Goal: Task Accomplishment & Management: Use online tool/utility

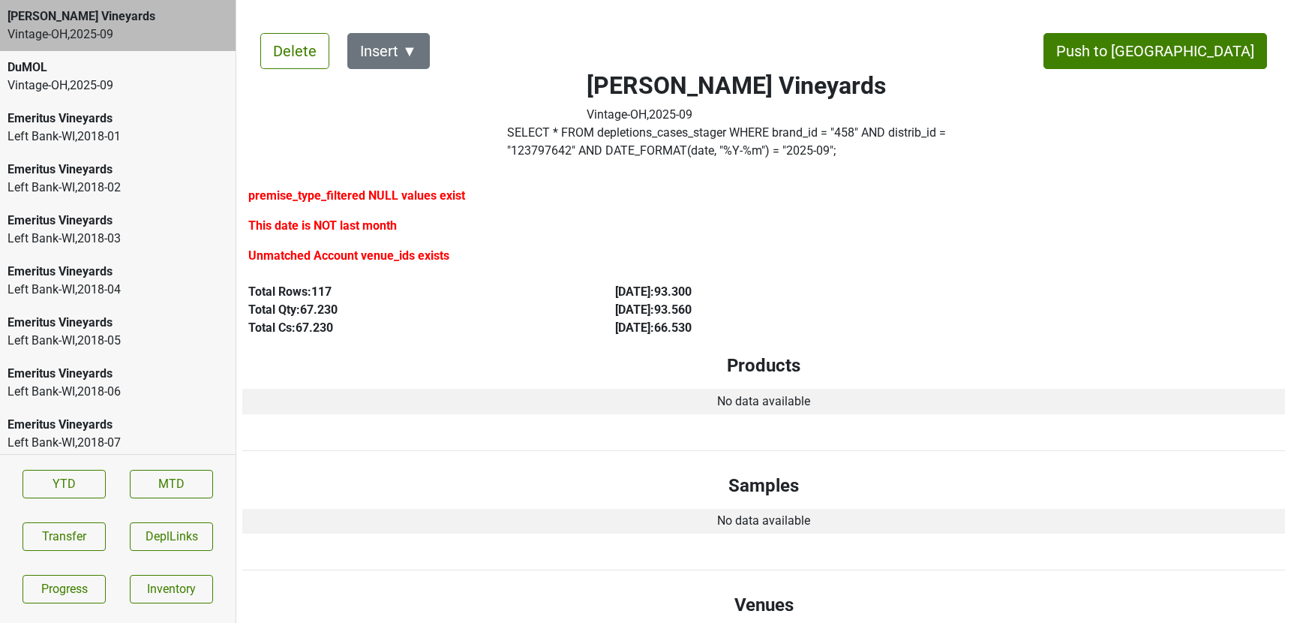
scroll to position [2504, 0]
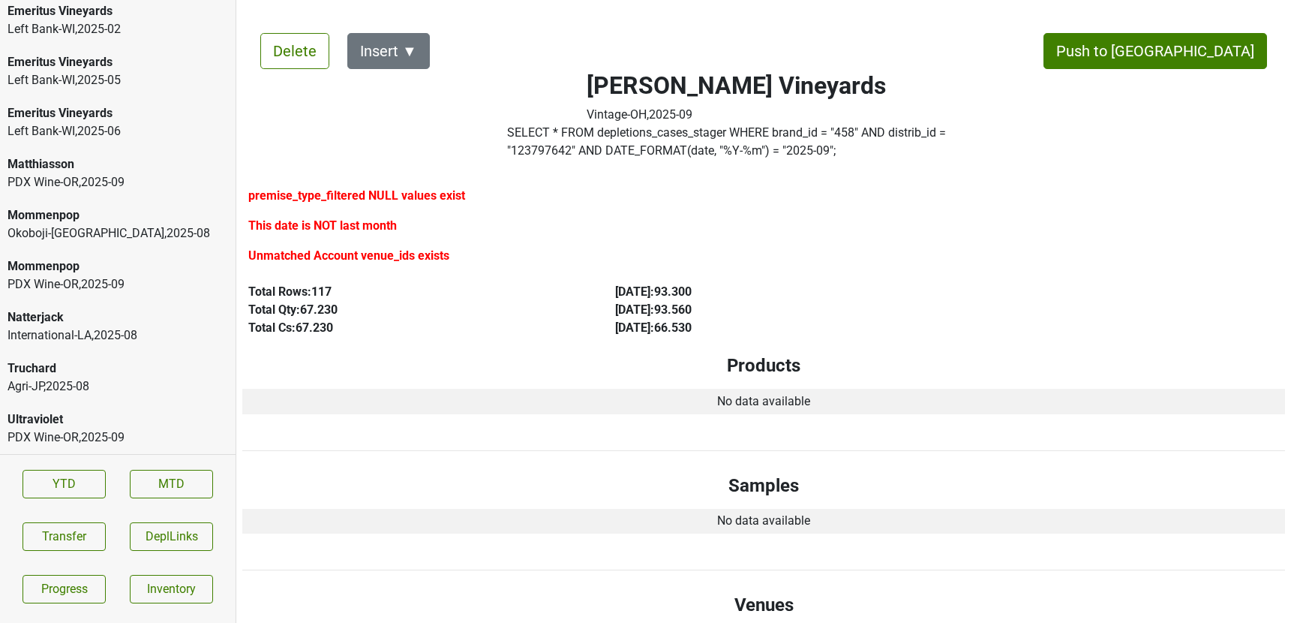
click at [110, 386] on div "Agri-JP , 2025 - 08" at bounding box center [118, 386] width 221 height 18
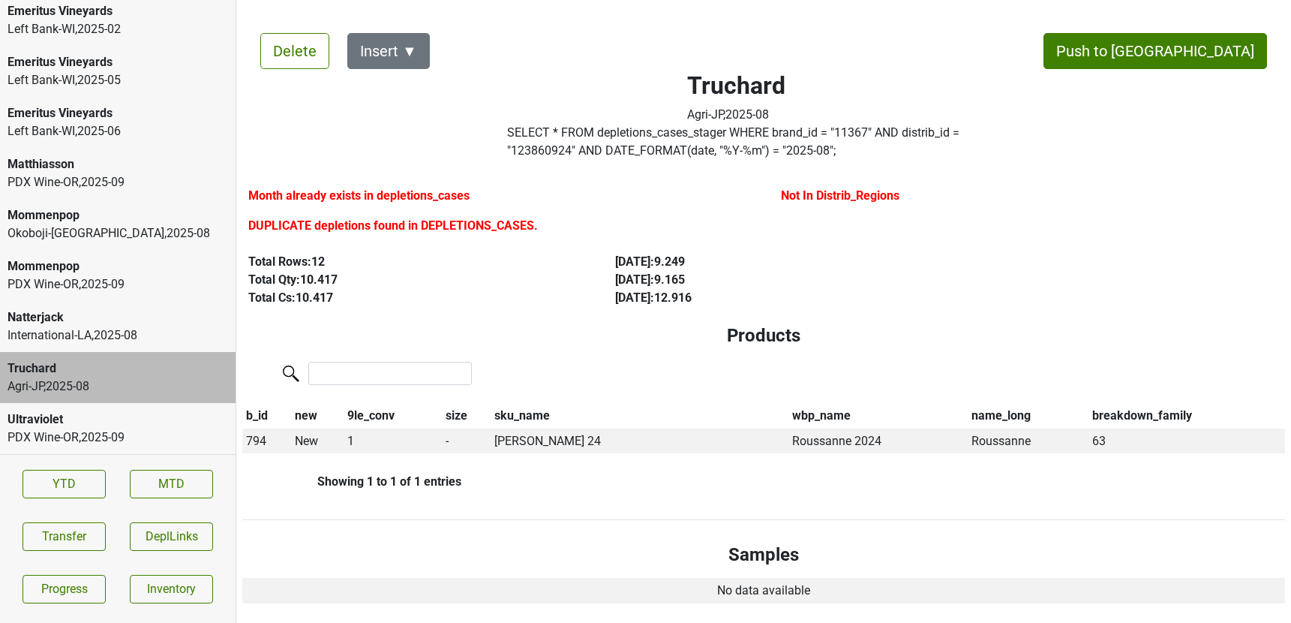
click at [674, 137] on label "SELECT * FROM depletions_cases_stager WHERE brand_id = " 11367 " AND distrib_id…" at bounding box center [736, 142] width 459 height 36
click at [71, 530] on button "Transfer" at bounding box center [64, 536] width 83 height 29
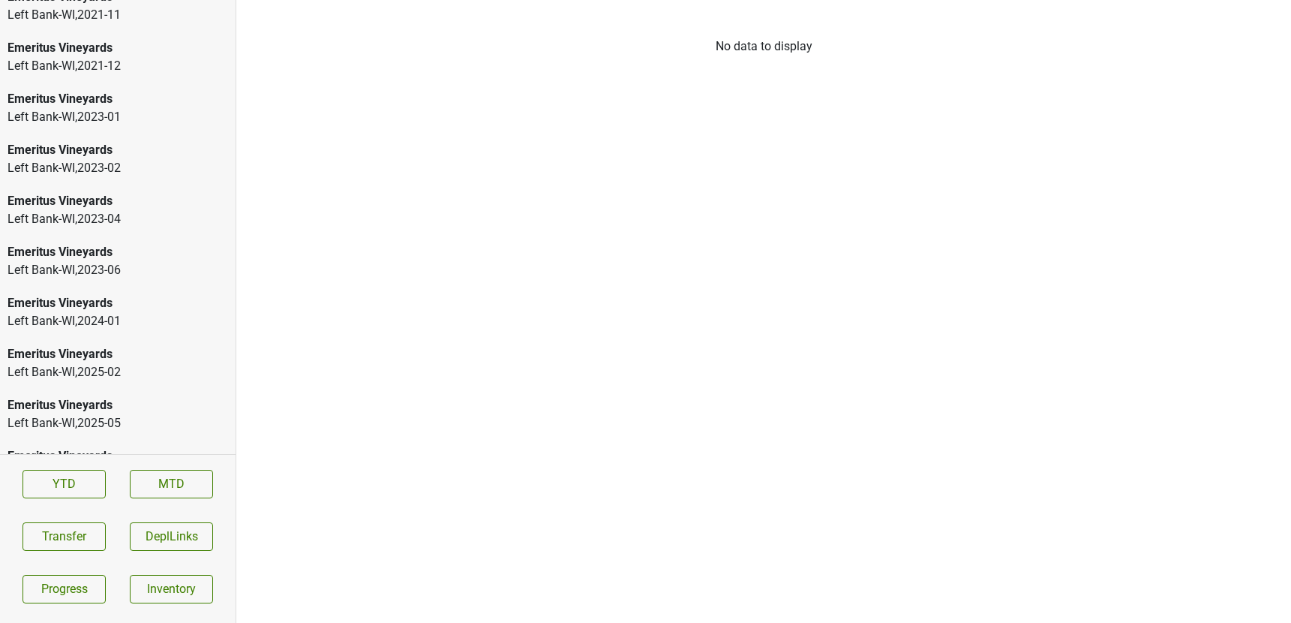
scroll to position [2504, 0]
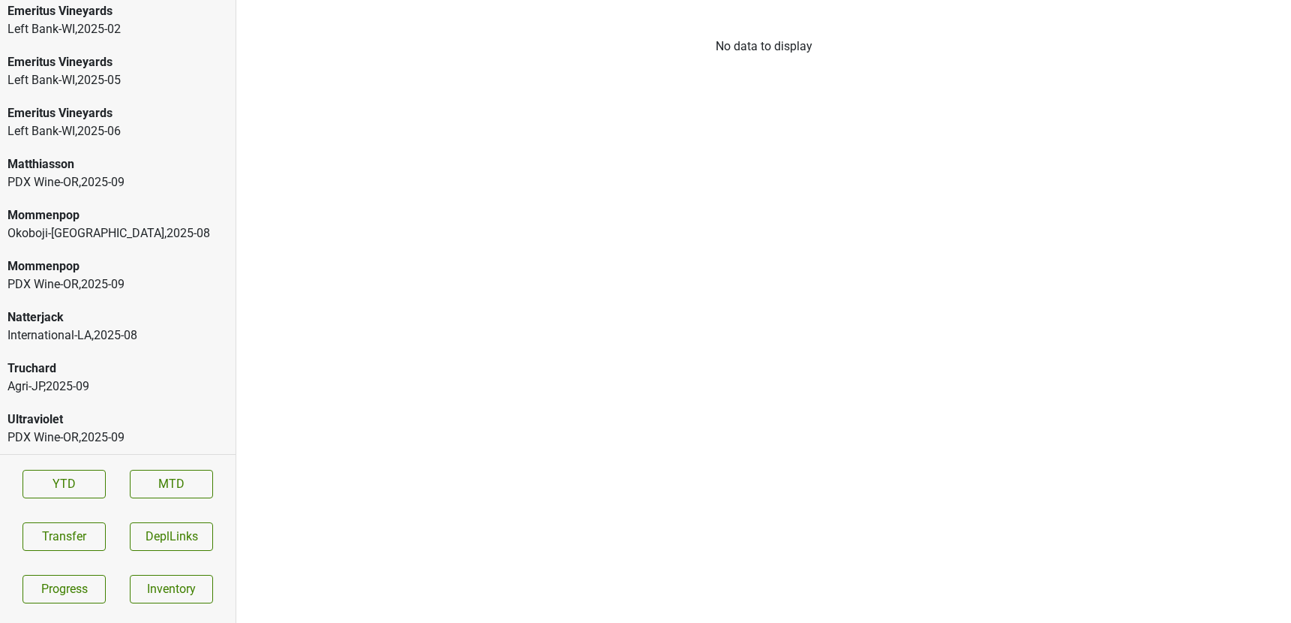
click at [71, 377] on div "Truchard" at bounding box center [118, 368] width 221 height 18
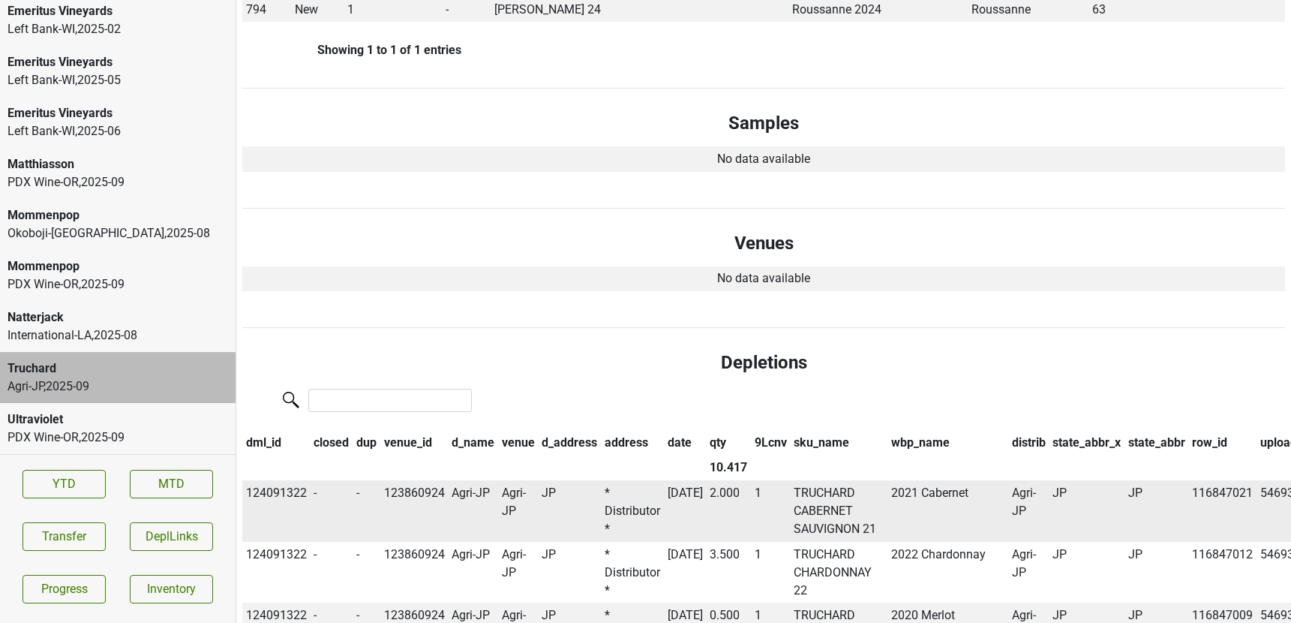
scroll to position [0, 0]
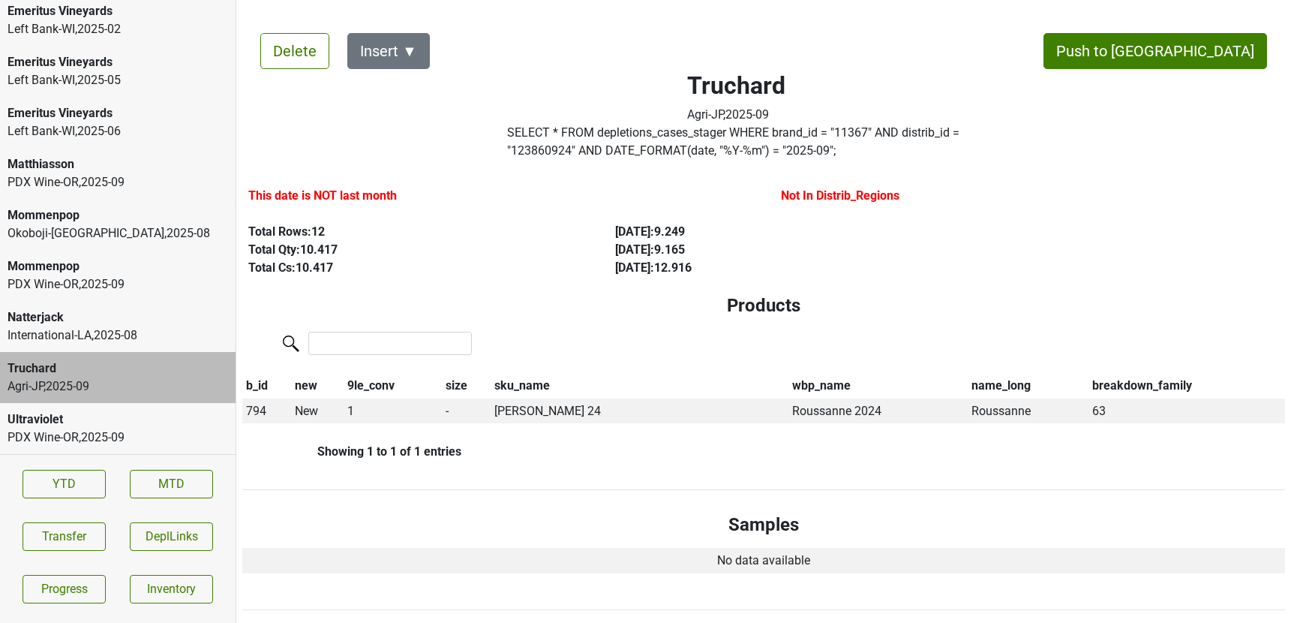
click at [868, 132] on label "SELECT * FROM depletions_cases_stager WHERE brand_id = " 11367 " AND distrib_id…" at bounding box center [736, 142] width 459 height 36
click at [125, 416] on div "Ultraviolet" at bounding box center [118, 419] width 221 height 18
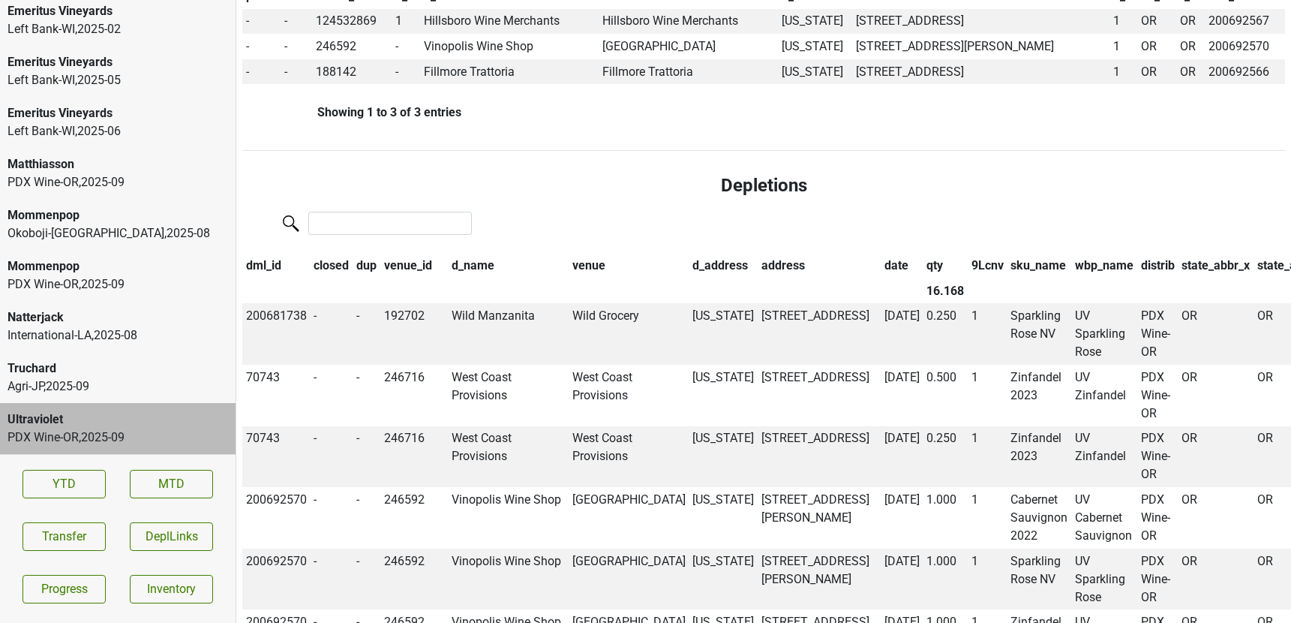
scroll to position [629, 0]
click at [160, 317] on div "Natterjack" at bounding box center [118, 317] width 221 height 18
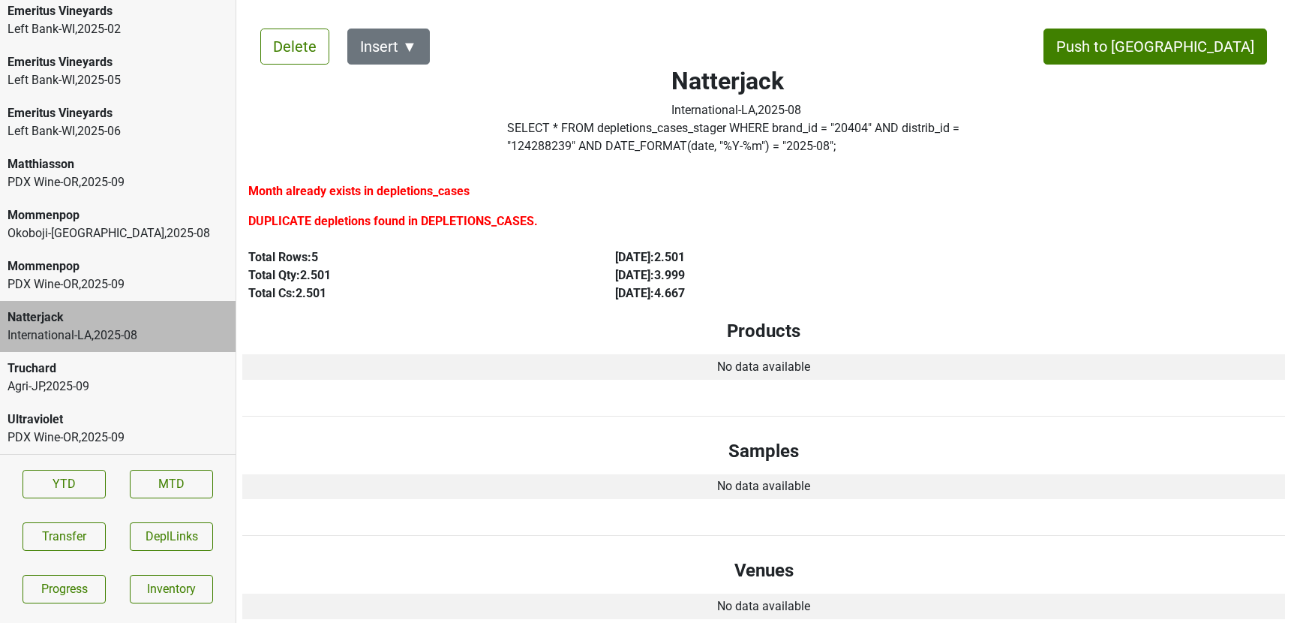
scroll to position [0, 0]
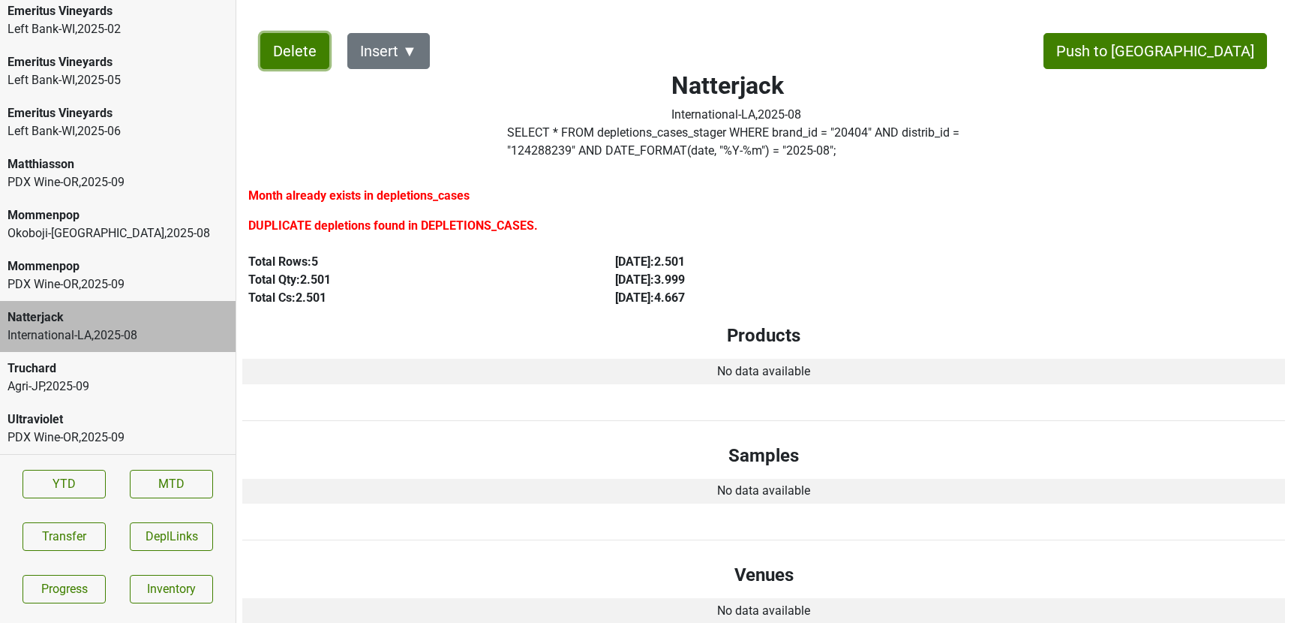
click at [282, 57] on button "Delete" at bounding box center [294, 51] width 69 height 36
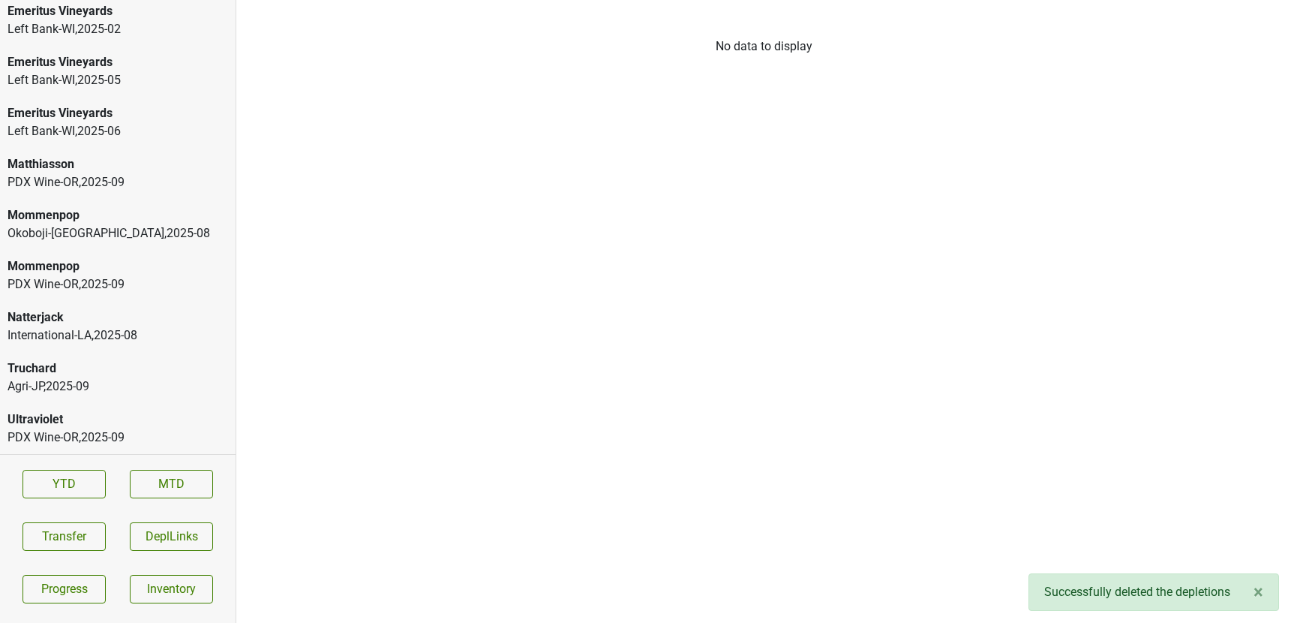
scroll to position [2453, 0]
click at [128, 224] on div "PDX Wine-OR , 2025 - 09" at bounding box center [118, 233] width 221 height 18
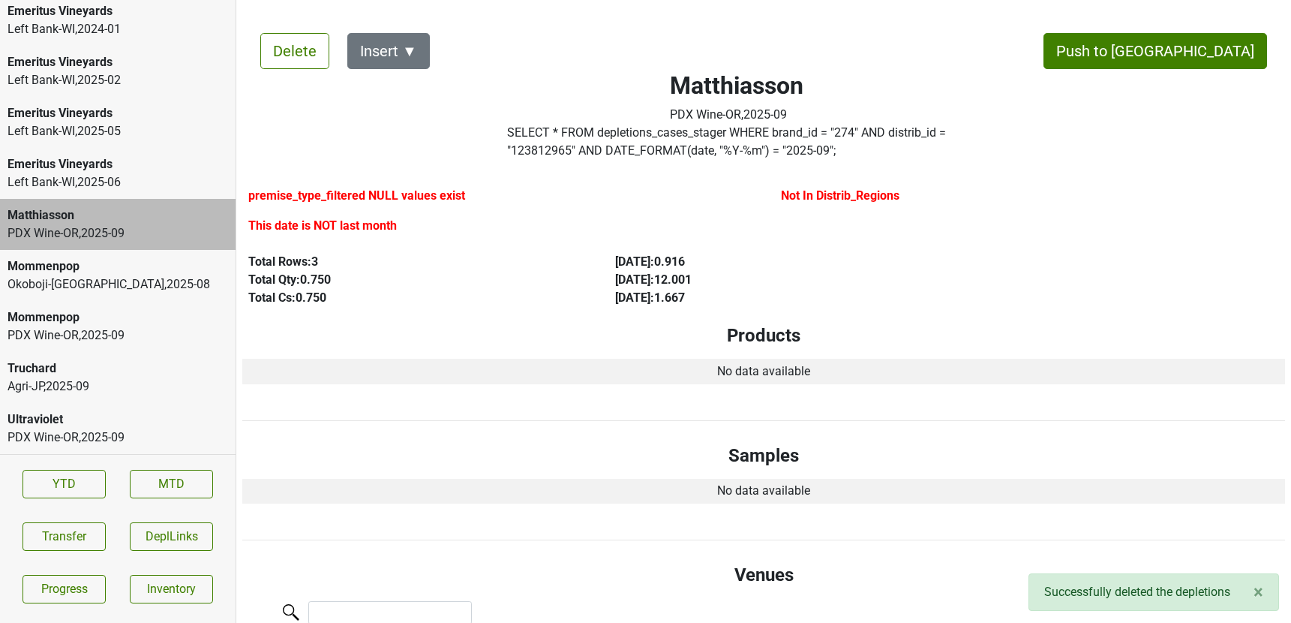
click at [117, 326] on div "PDX Wine-OR , 2025 - 09" at bounding box center [118, 335] width 221 height 18
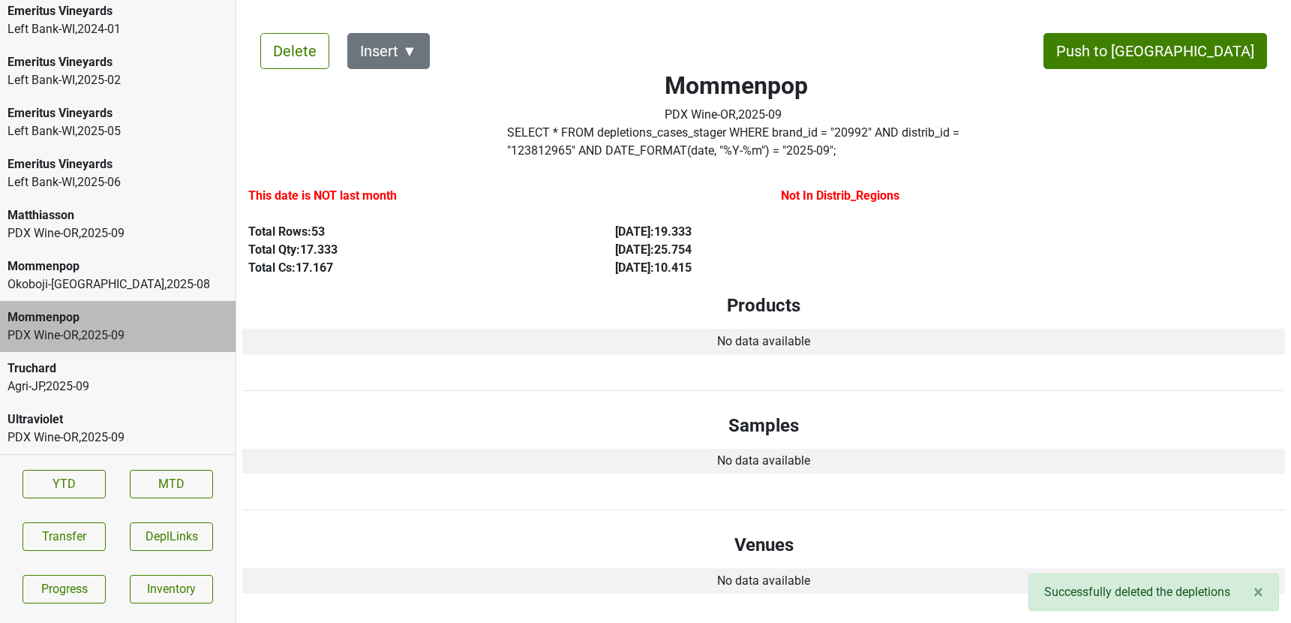
click at [89, 221] on div "Matthiasson" at bounding box center [118, 215] width 221 height 18
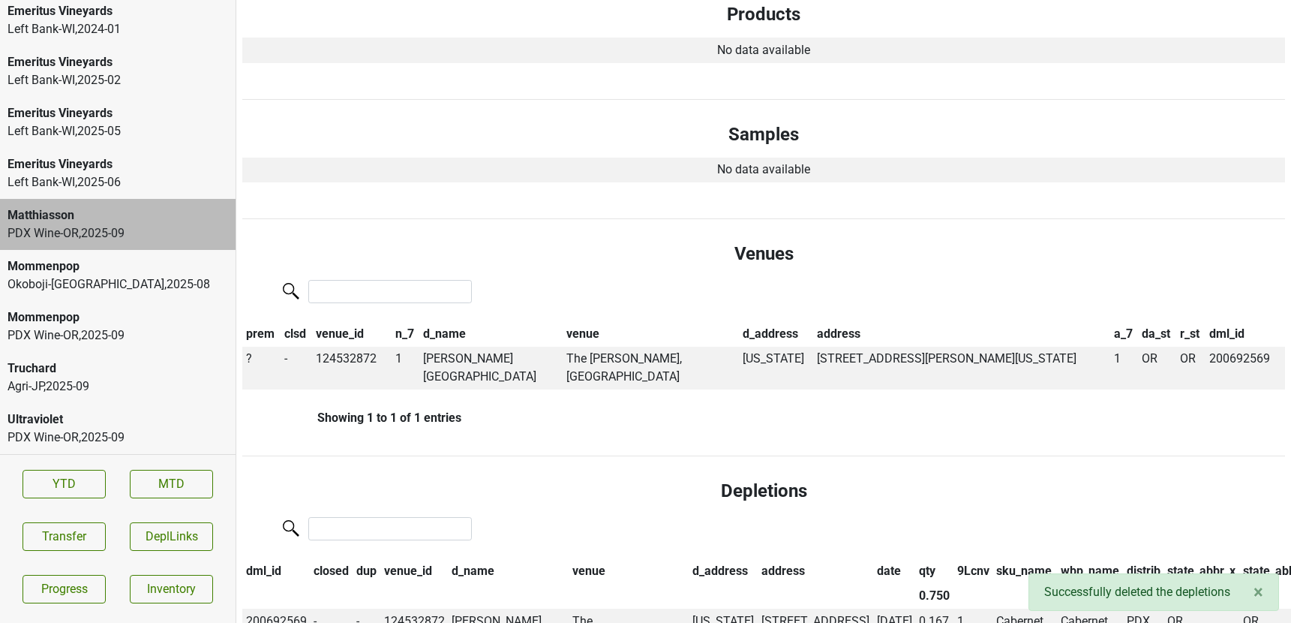
scroll to position [331, 0]
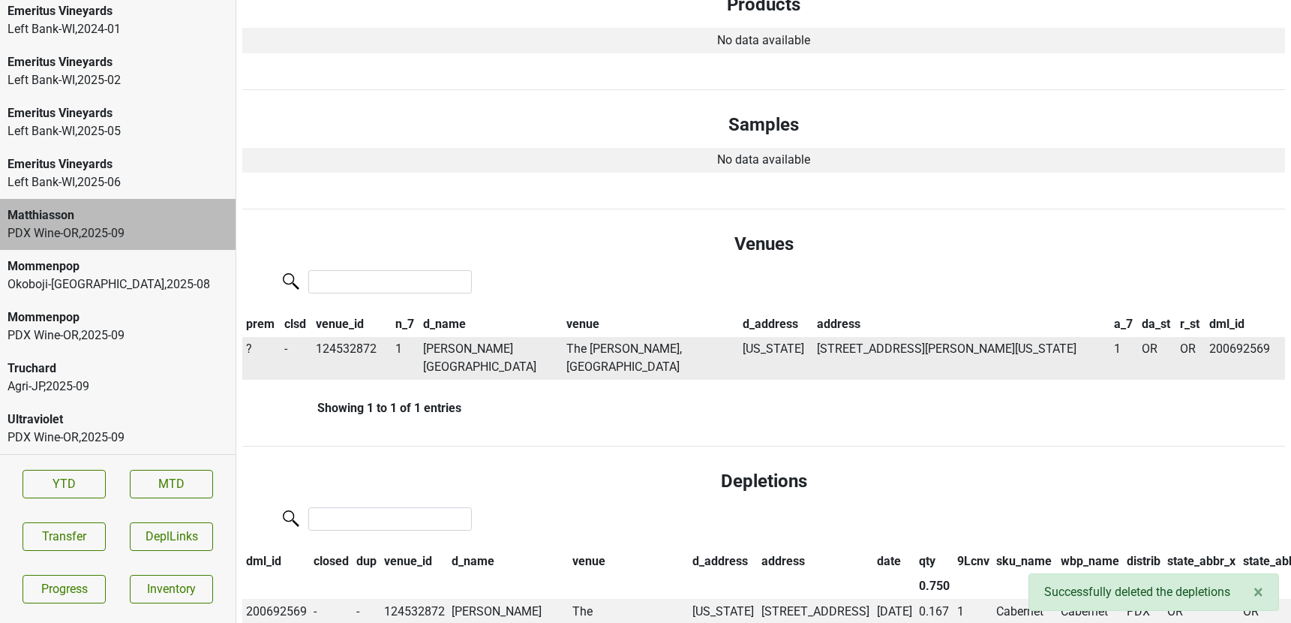
click at [247, 346] on span "?" at bounding box center [249, 348] width 6 height 14
click at [260, 369] on div "On" at bounding box center [303, 378] width 119 height 38
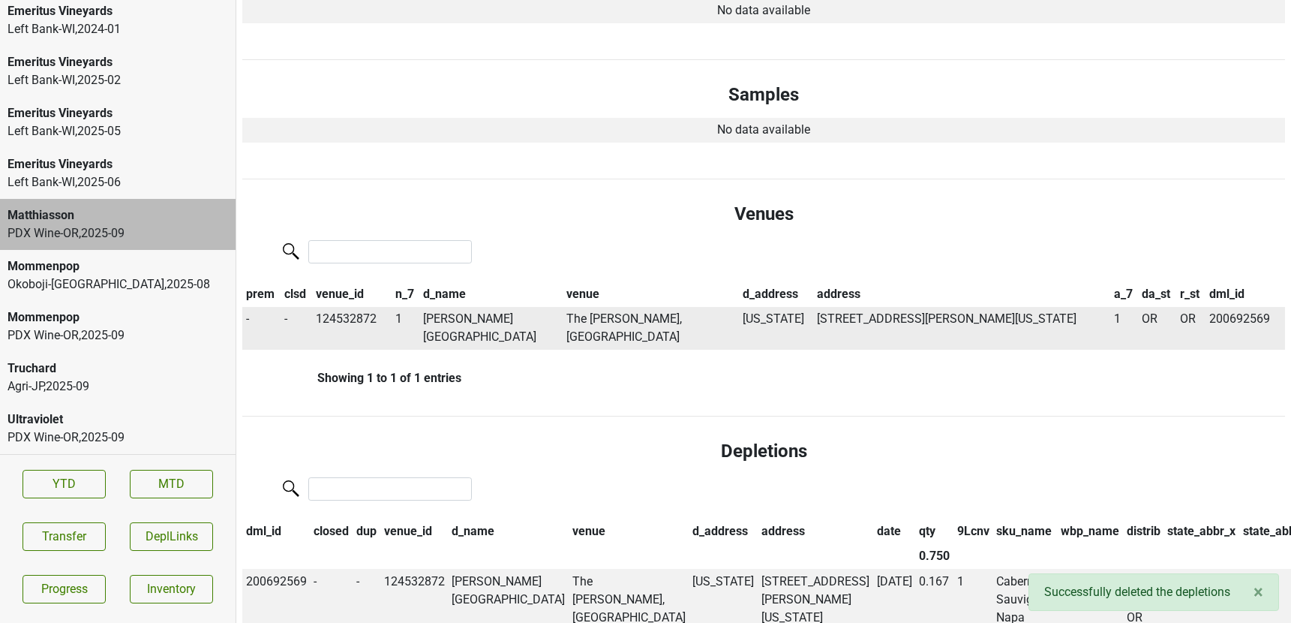
scroll to position [301, 0]
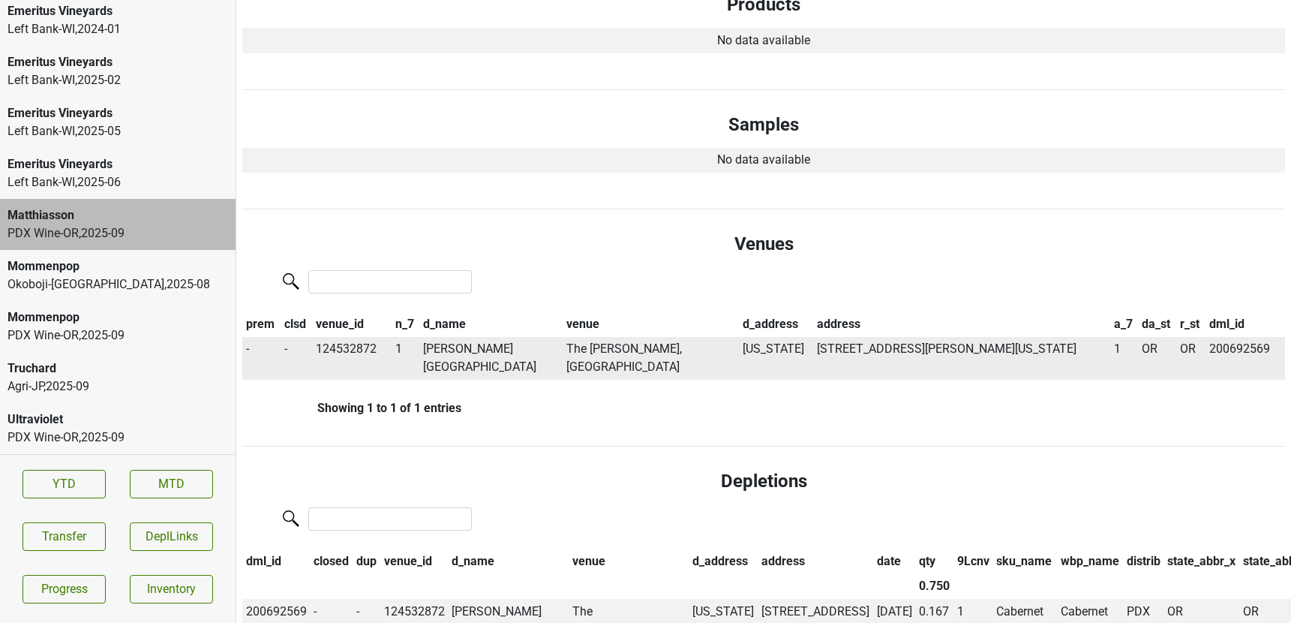
click at [96, 318] on div "Mommenpop" at bounding box center [118, 317] width 221 height 18
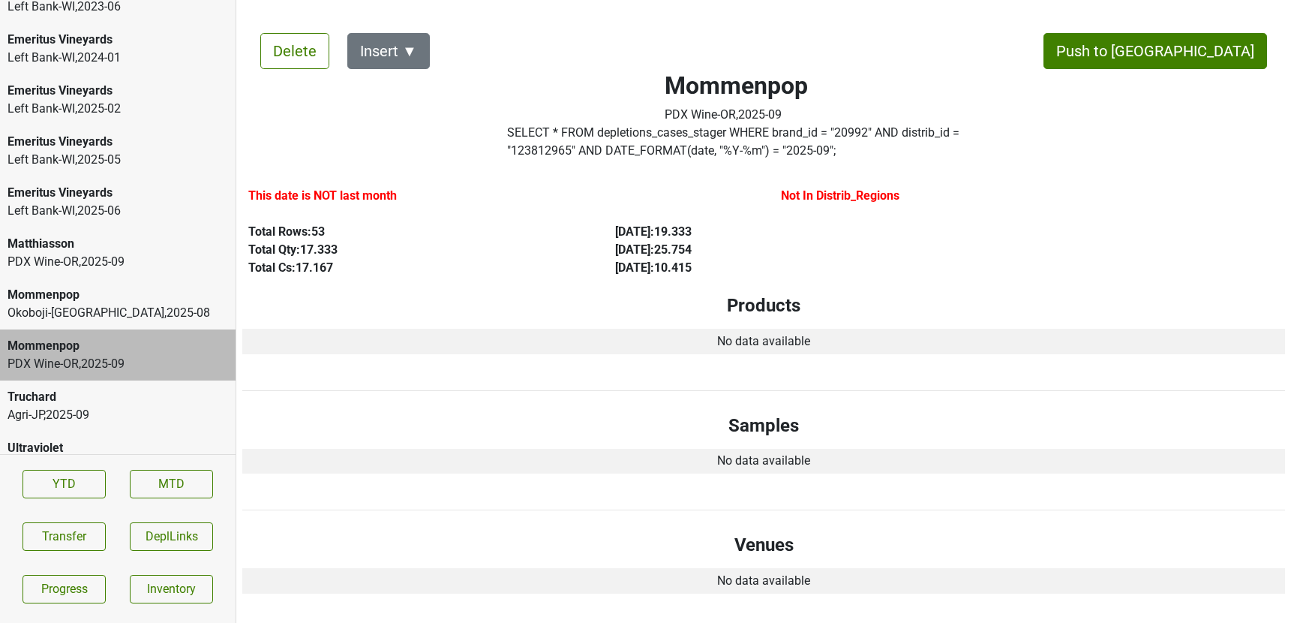
scroll to position [0, 0]
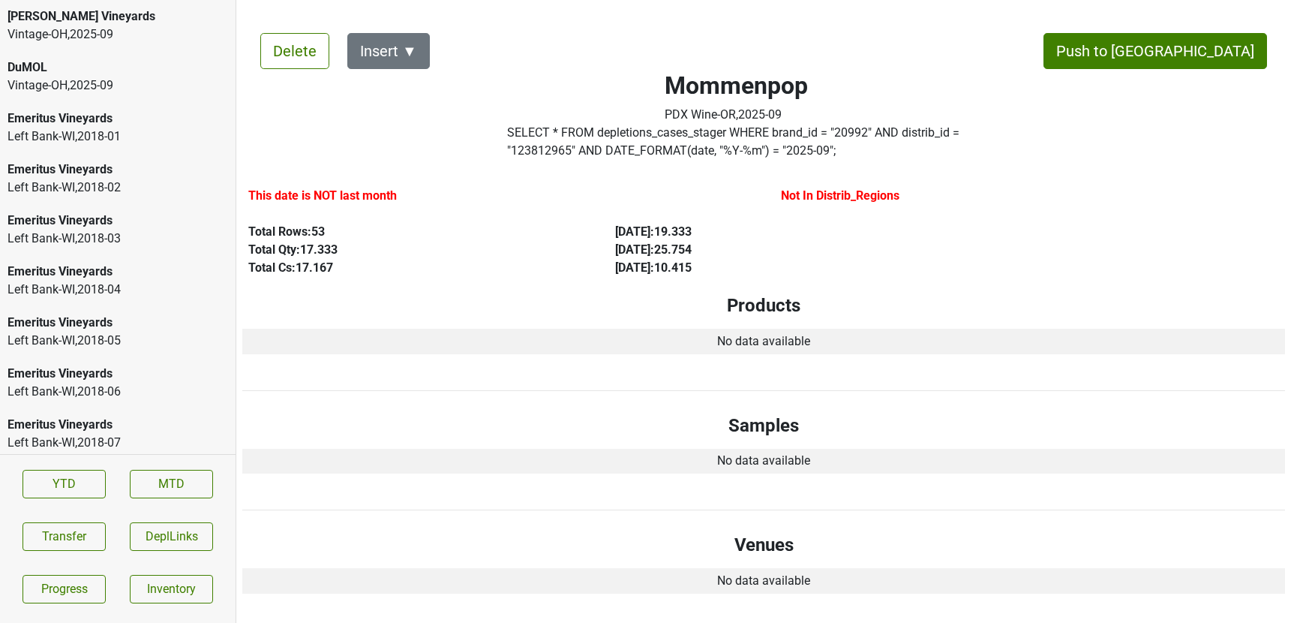
click at [27, 90] on div "Vintage-OH , 2025 - 09" at bounding box center [118, 86] width 221 height 18
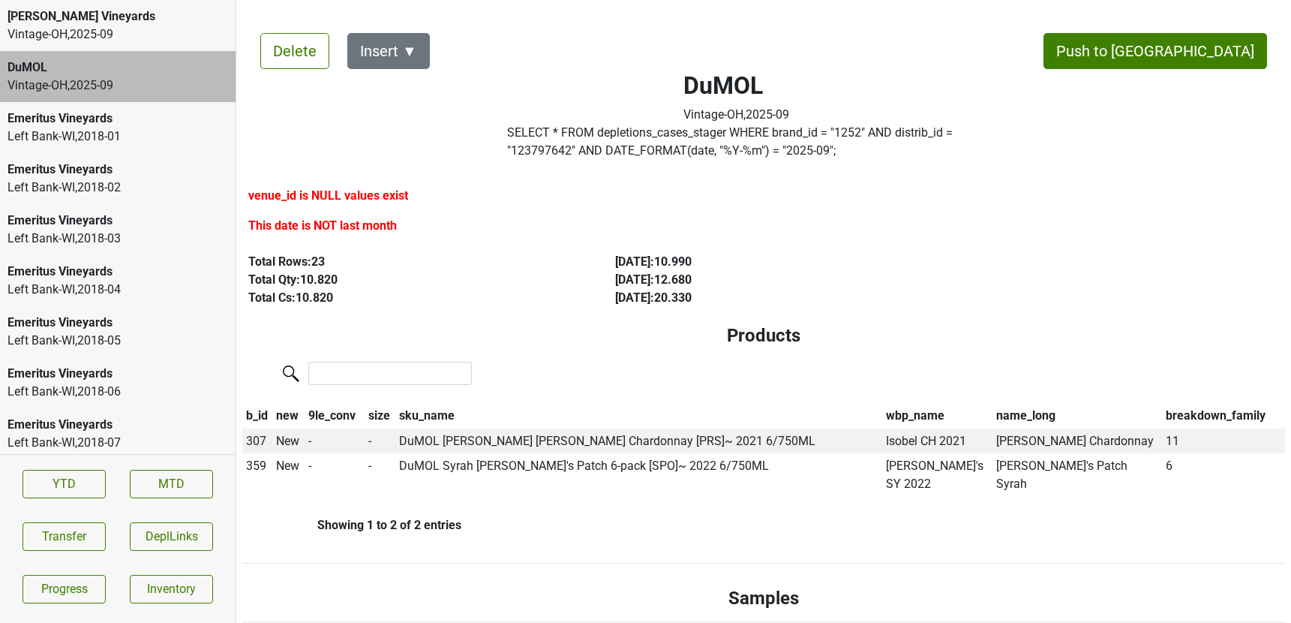
click at [79, 35] on div "Vintage-OH , 2025 - 09" at bounding box center [118, 35] width 221 height 18
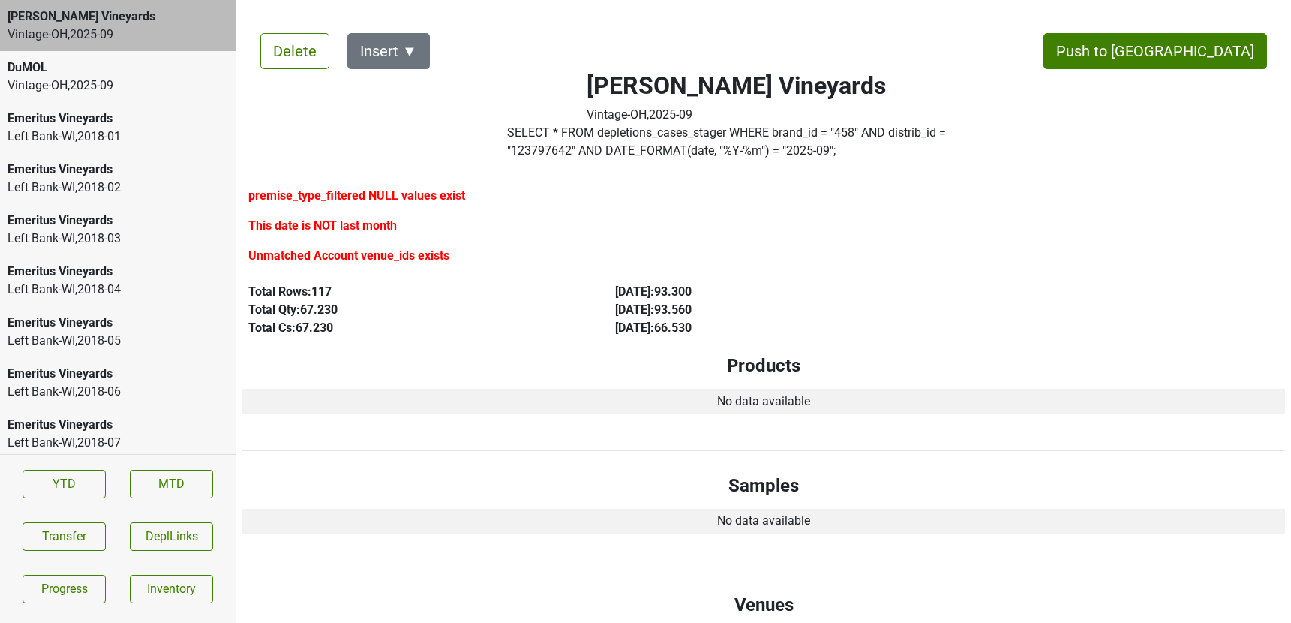
click at [86, 83] on div "Vintage-OH , 2025 - 09" at bounding box center [118, 86] width 221 height 18
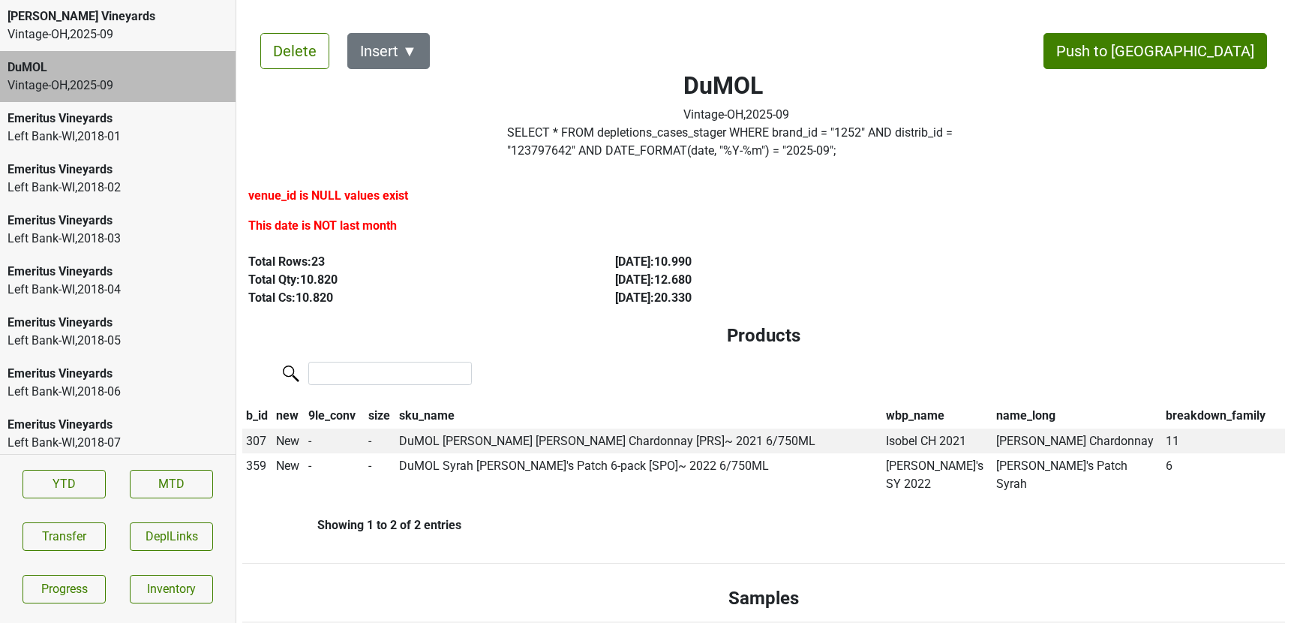
click at [90, 38] on div "Vintage-OH , 2025 - 09" at bounding box center [118, 35] width 221 height 18
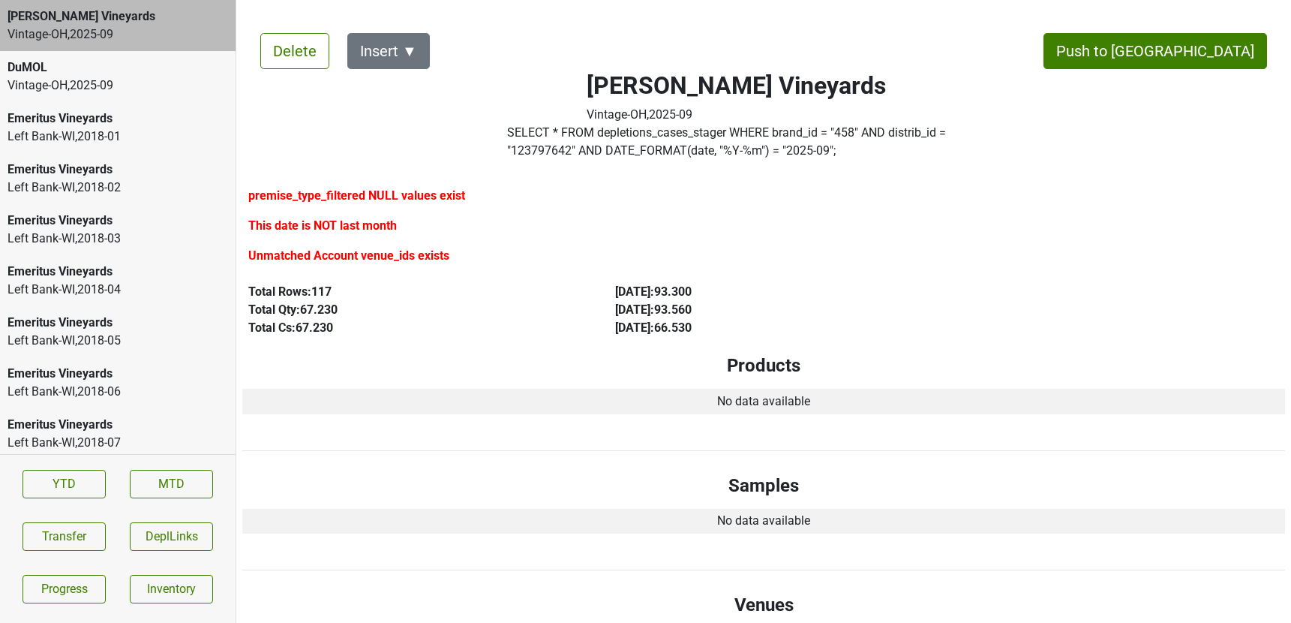
click at [554, 158] on label "SELECT * FROM depletions_cases_stager WHERE brand_id = " 458 " AND distrib_id =…" at bounding box center [736, 142] width 459 height 36
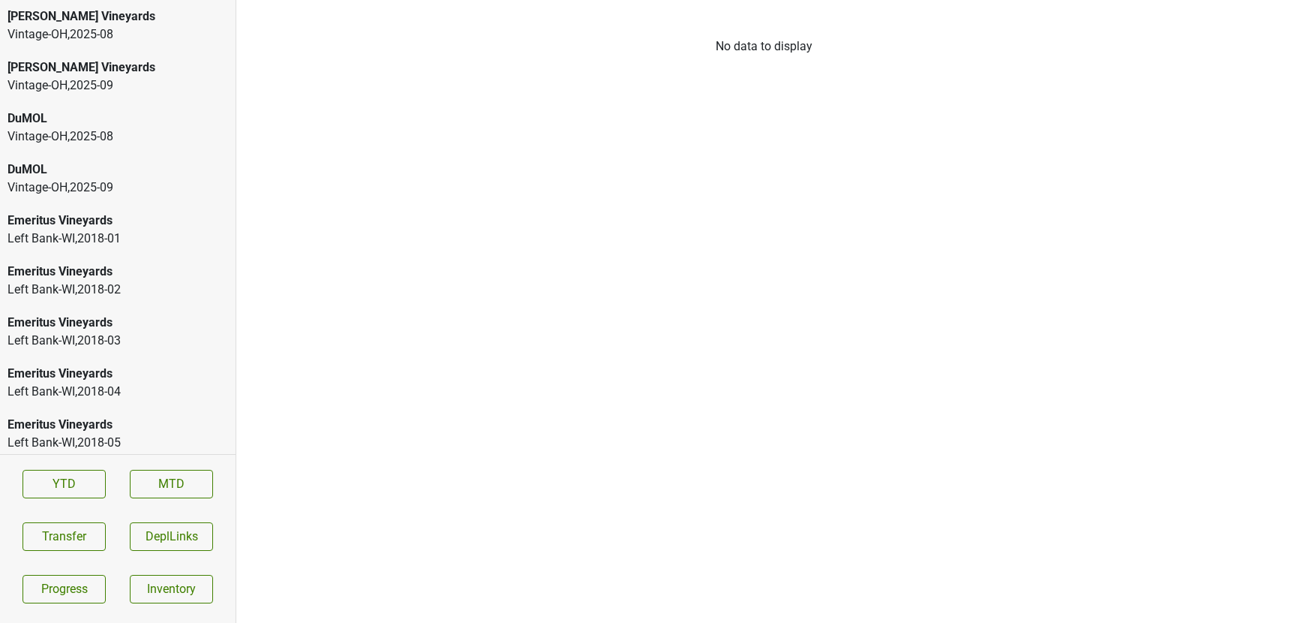
click at [135, 37] on div "Vintage-OH , 2025 - 08" at bounding box center [118, 35] width 221 height 18
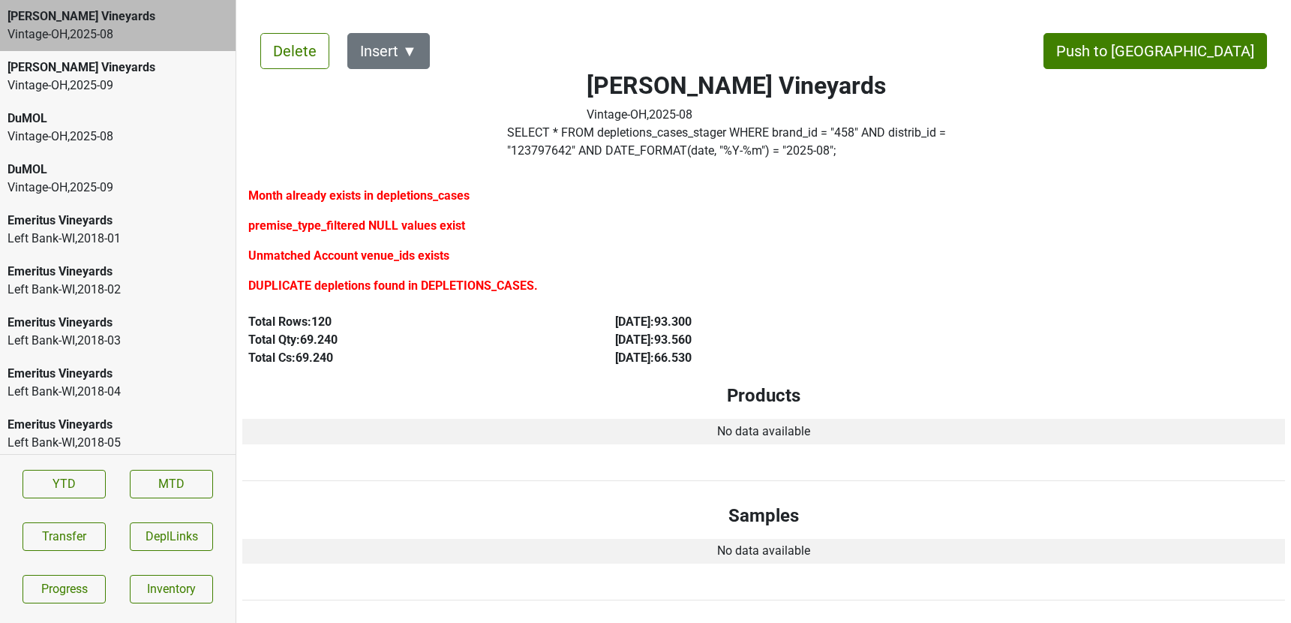
click at [142, 90] on div "Vintage-[GEOGRAPHIC_DATA] , 2025 - 09" at bounding box center [118, 86] width 221 height 18
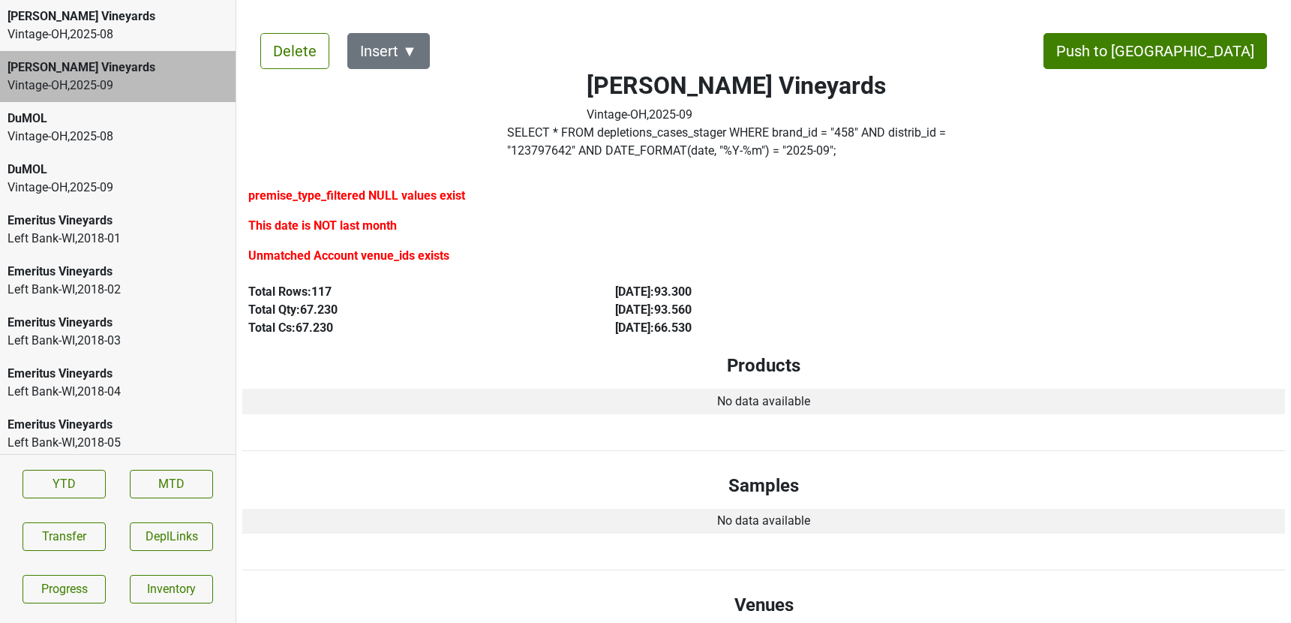
click at [142, 135] on div "Vintage-OH , 2025 - 08" at bounding box center [118, 137] width 221 height 18
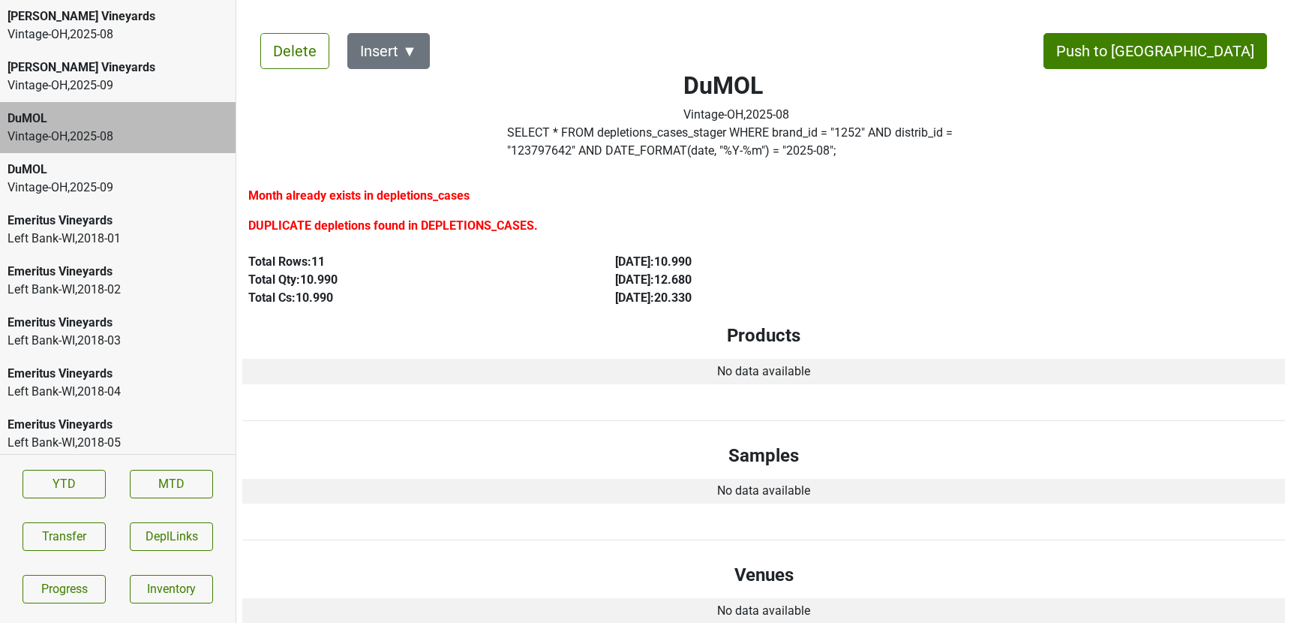
click at [138, 185] on div "Vintage-[GEOGRAPHIC_DATA] , 2025 - 09" at bounding box center [118, 188] width 221 height 18
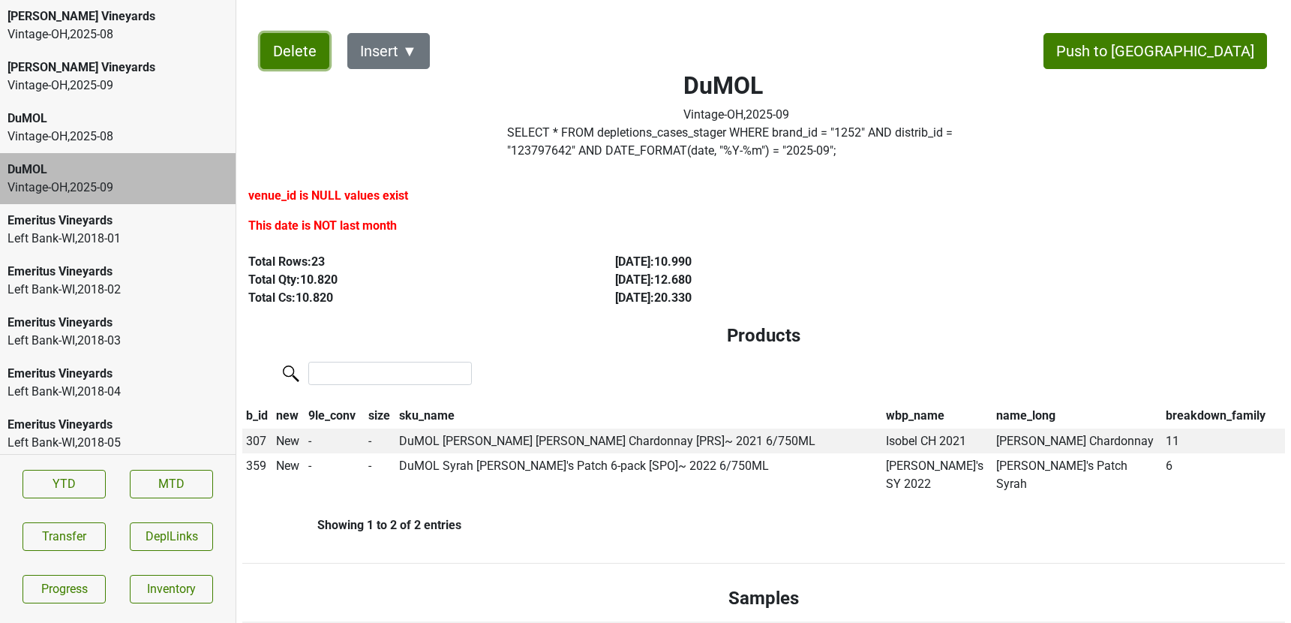
click at [285, 50] on button "Delete" at bounding box center [294, 51] width 69 height 36
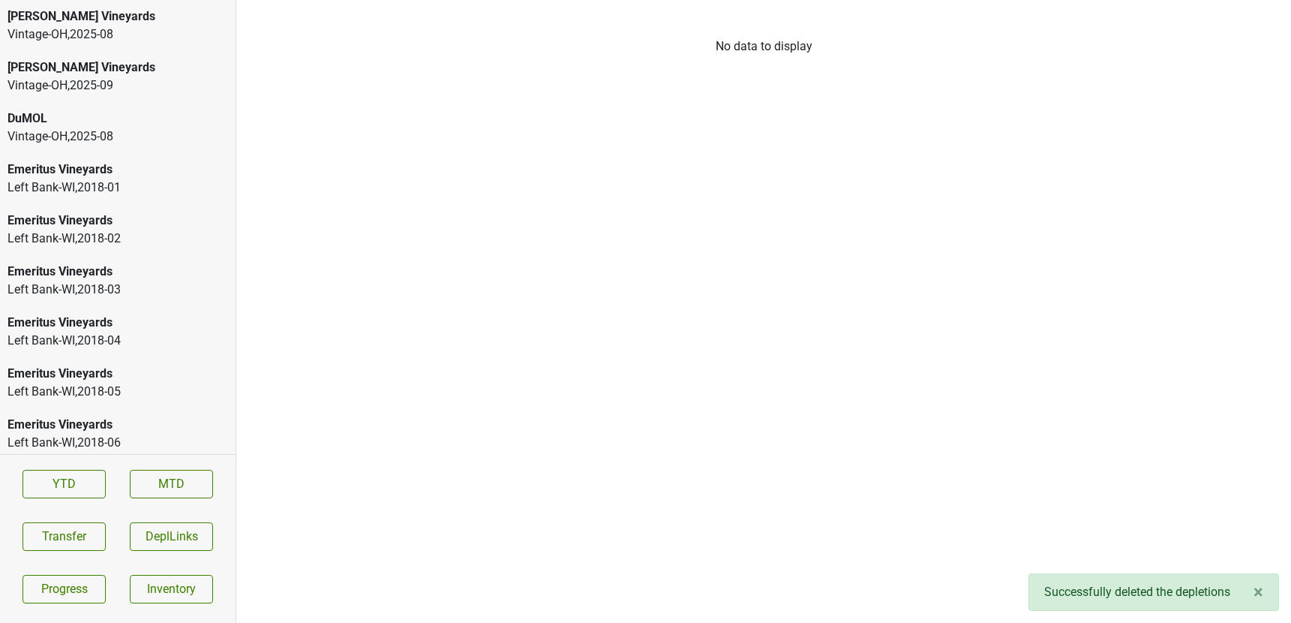
click at [108, 97] on div "[PERSON_NAME] Vineyards Vintage-OH , 2025 - 09" at bounding box center [118, 76] width 236 height 51
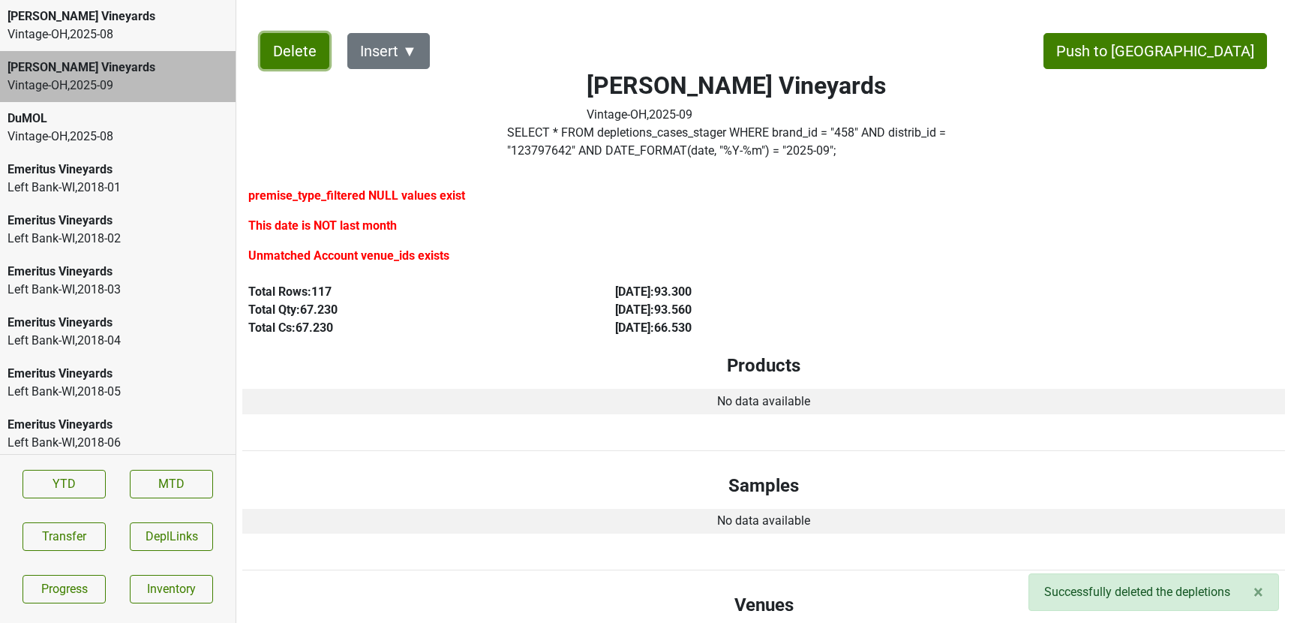
click at [282, 52] on button "Delete" at bounding box center [294, 51] width 69 height 36
click at [9, 148] on div "DuMOL Vintage-OH , 2025 - 08" at bounding box center [118, 127] width 236 height 51
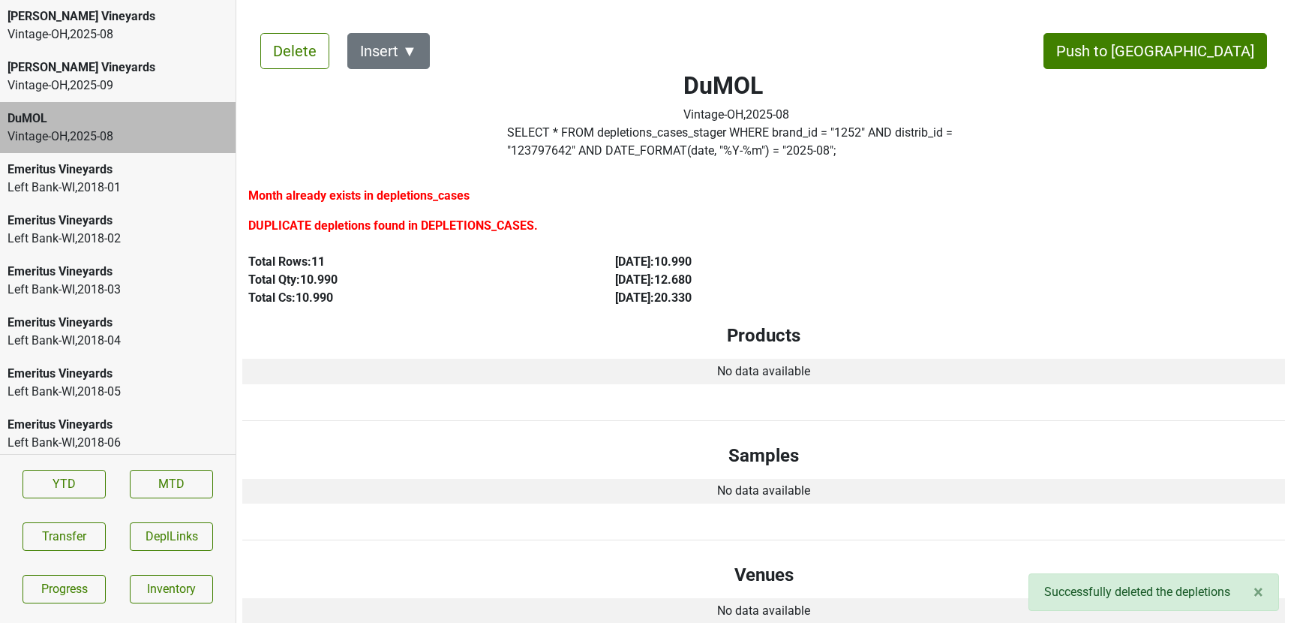
click at [69, 35] on div "Vintage-OH , 2025 - 08" at bounding box center [118, 35] width 221 height 18
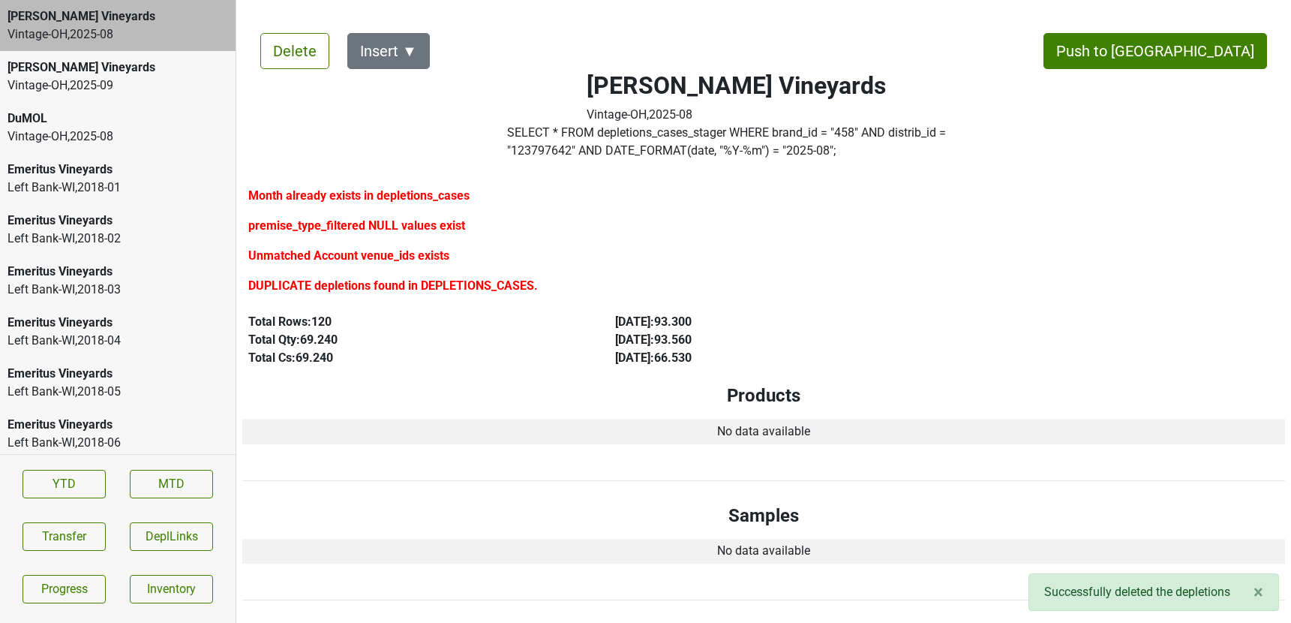
click at [72, 95] on div "Buehler Vineyards Vintage-OH , 2025 - 09" at bounding box center [118, 76] width 236 height 51
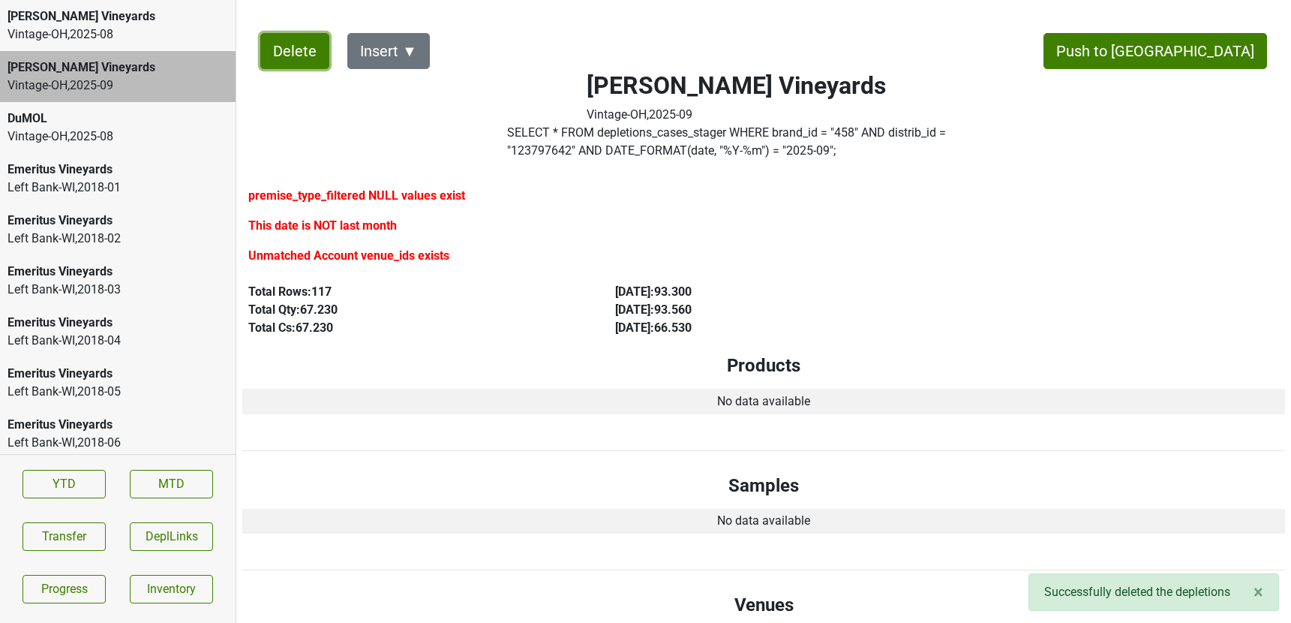
click at [301, 52] on button "Delete" at bounding box center [294, 51] width 69 height 36
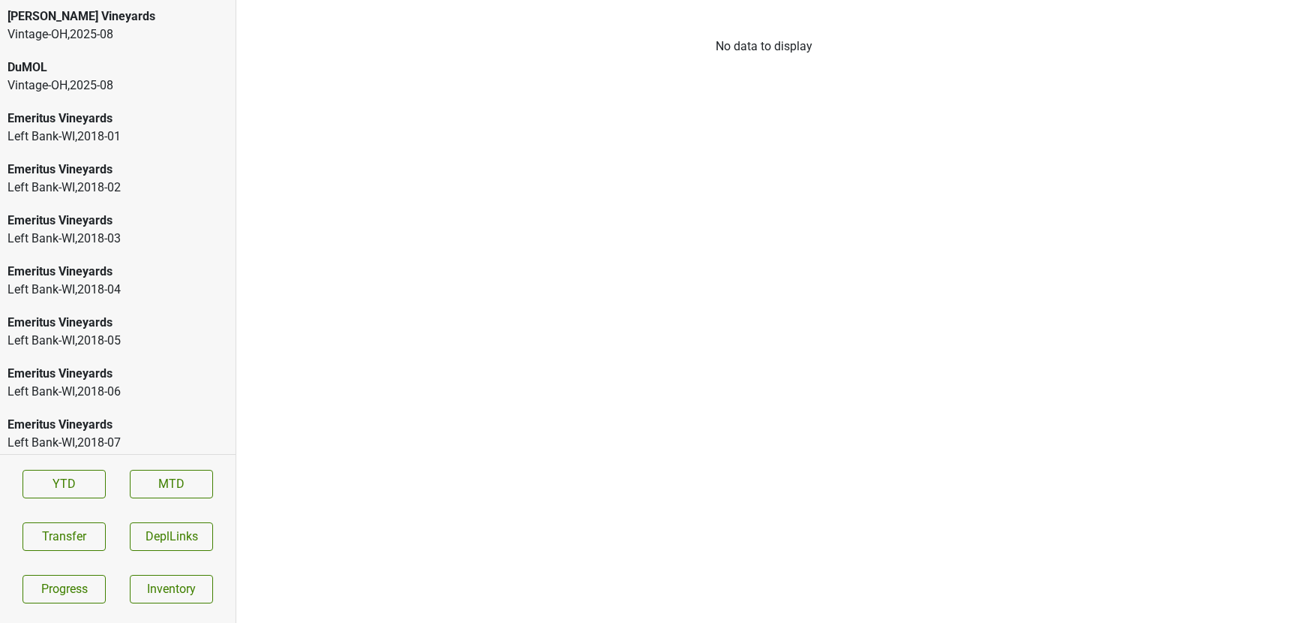
click at [94, 29] on div "Vintage-OH , 2025 - 08" at bounding box center [118, 35] width 221 height 18
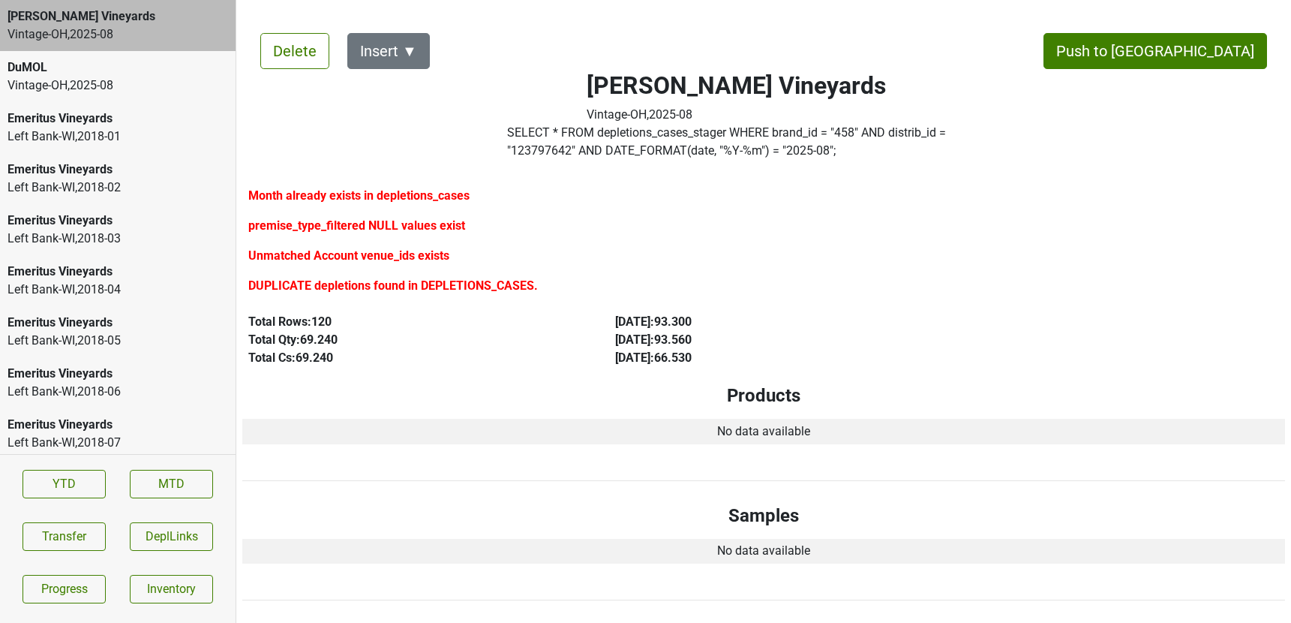
click at [571, 128] on label "SELECT * FROM depletions_cases_stager WHERE brand_id = " 458 " AND distrib_id =…" at bounding box center [736, 142] width 459 height 36
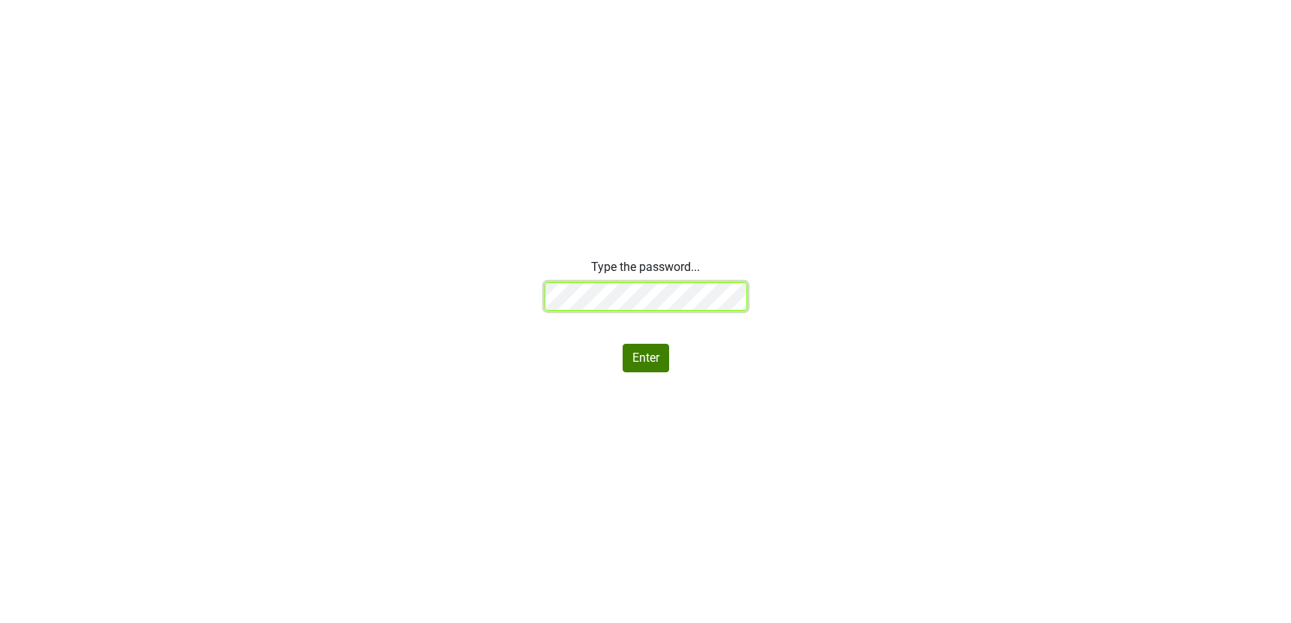
click at [353, 261] on div "Type the password... Enter" at bounding box center [645, 315] width 1291 height 114
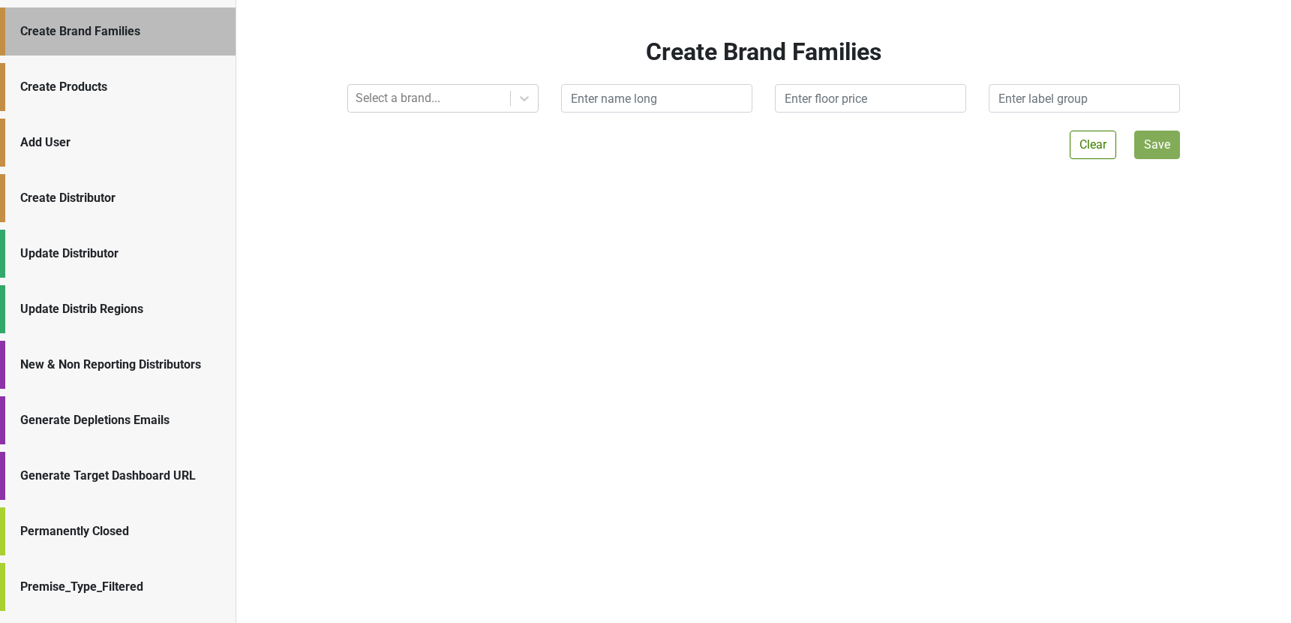
click at [131, 427] on div "Generate Depletions Emails" at bounding box center [120, 420] width 200 height 18
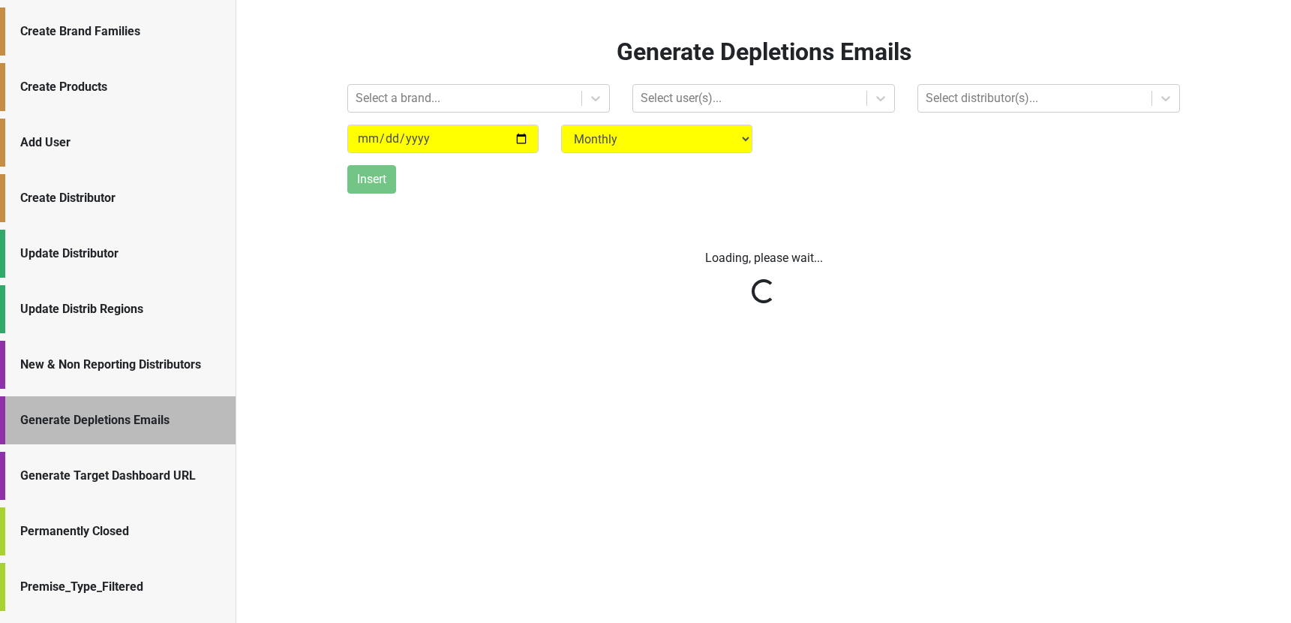
click at [130, 362] on div "New & Non Reporting Distributors" at bounding box center [120, 365] width 200 height 18
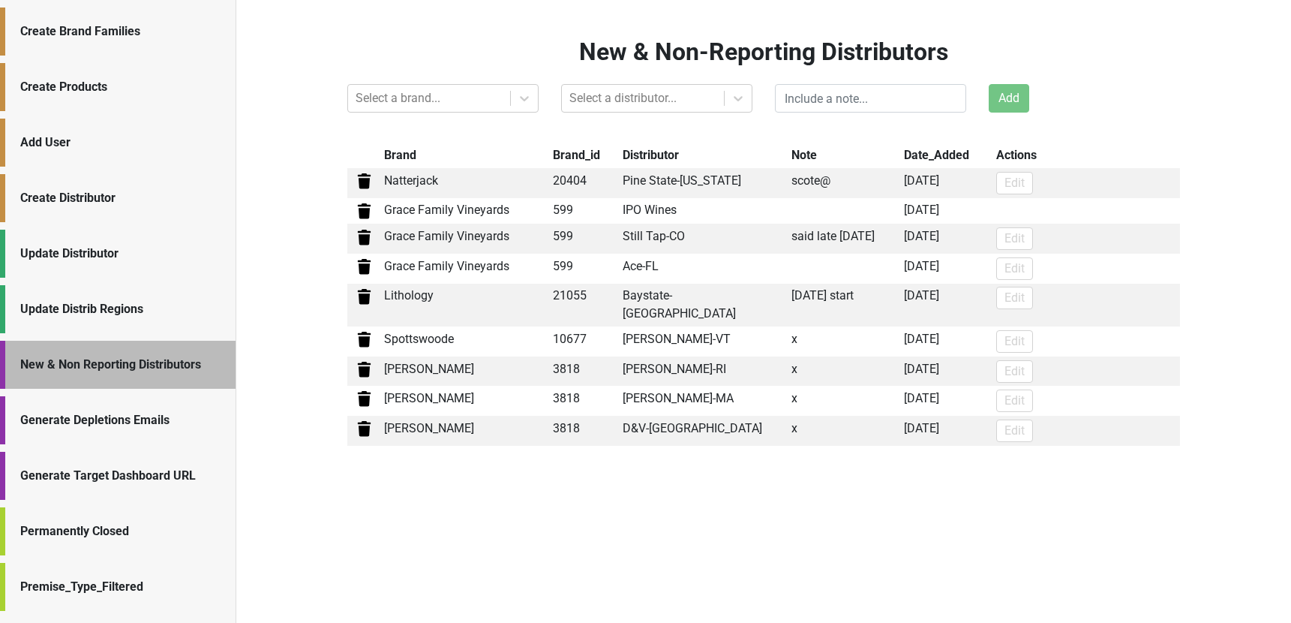
click at [125, 426] on div "Generate Depletions Emails" at bounding box center [120, 420] width 200 height 18
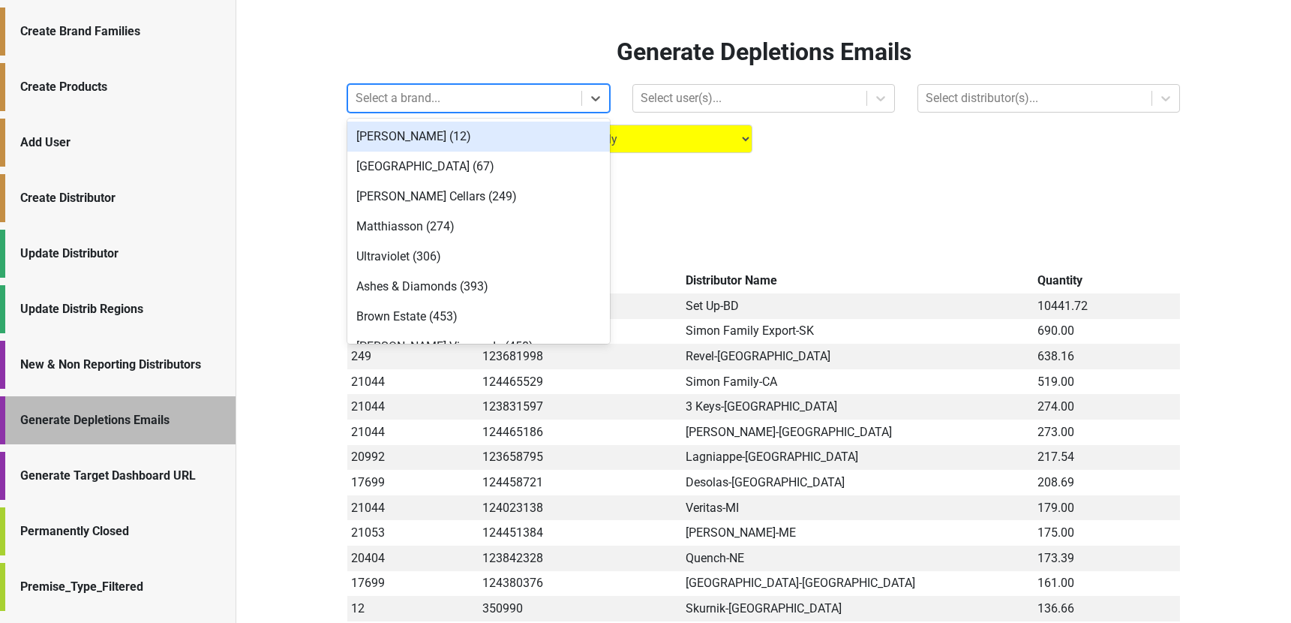
click at [413, 99] on div at bounding box center [465, 98] width 218 height 21
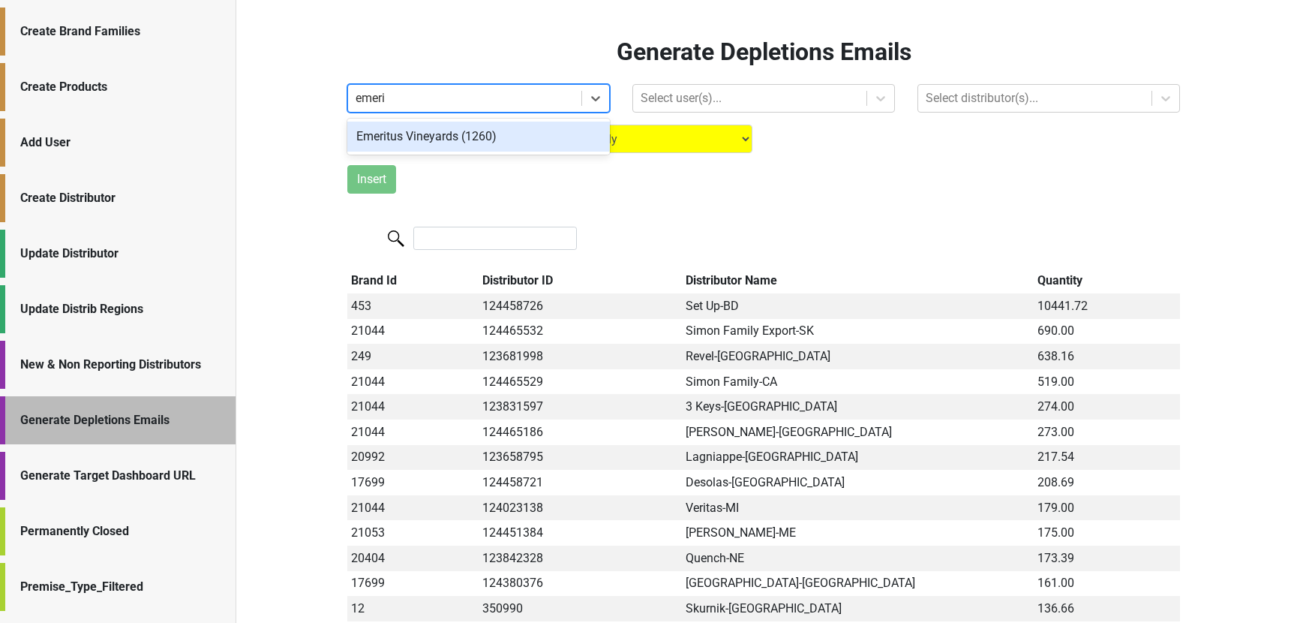
type input "emerit"
click at [438, 130] on div "Emeritus Vineyards (1260)" at bounding box center [478, 137] width 263 height 30
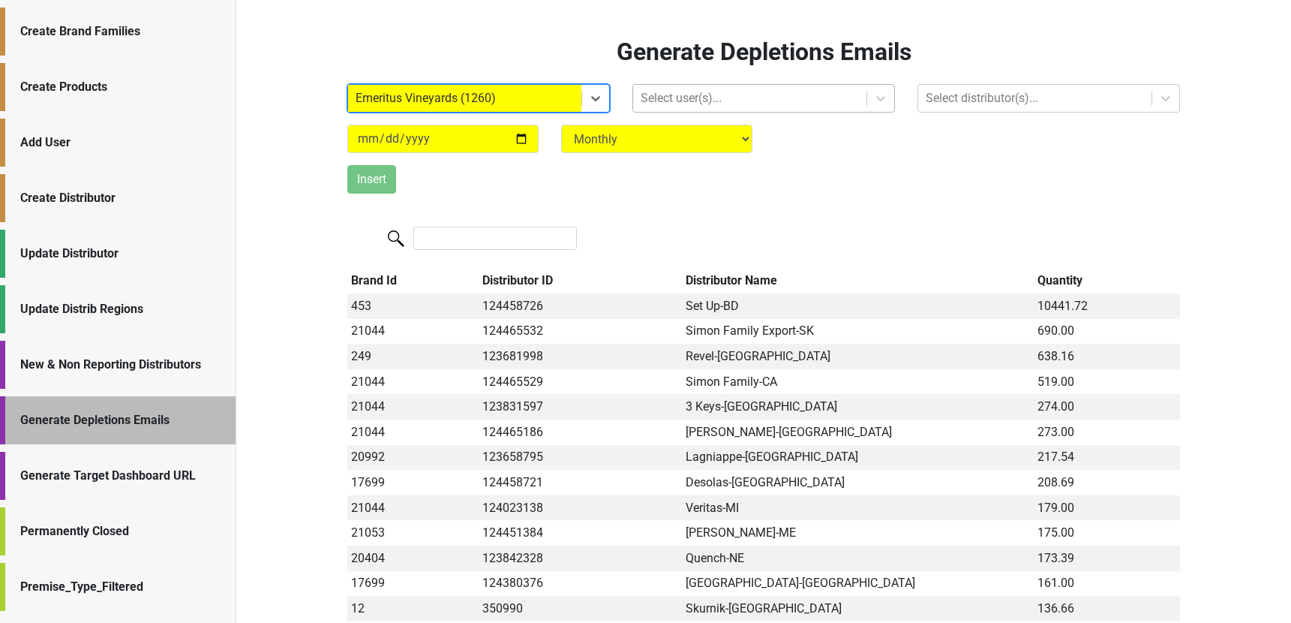
click at [658, 94] on div at bounding box center [750, 98] width 218 height 21
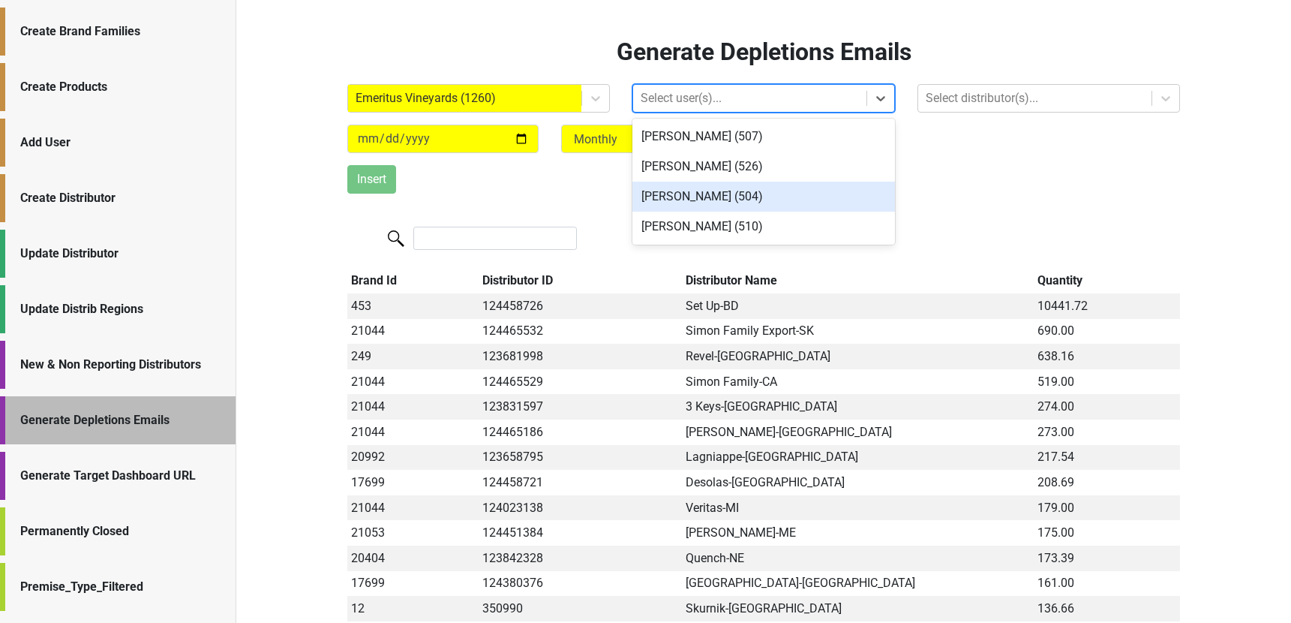
click at [673, 193] on div "[PERSON_NAME] (504)" at bounding box center [763, 197] width 263 height 30
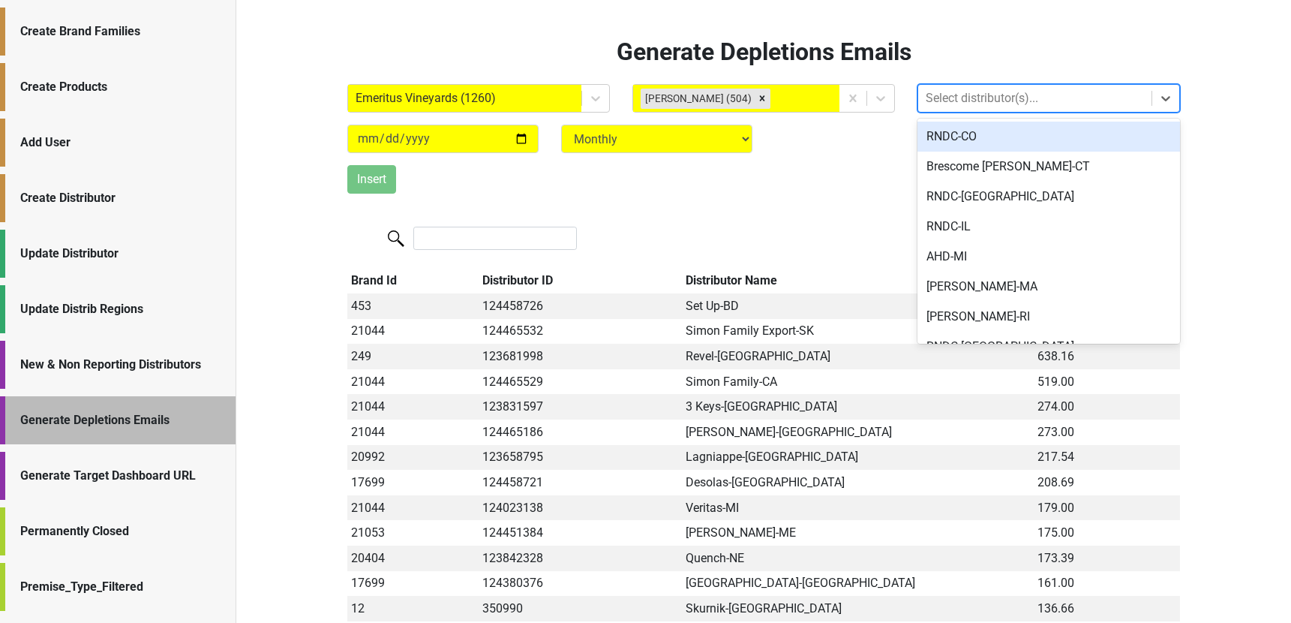
click at [932, 95] on div at bounding box center [1035, 98] width 218 height 21
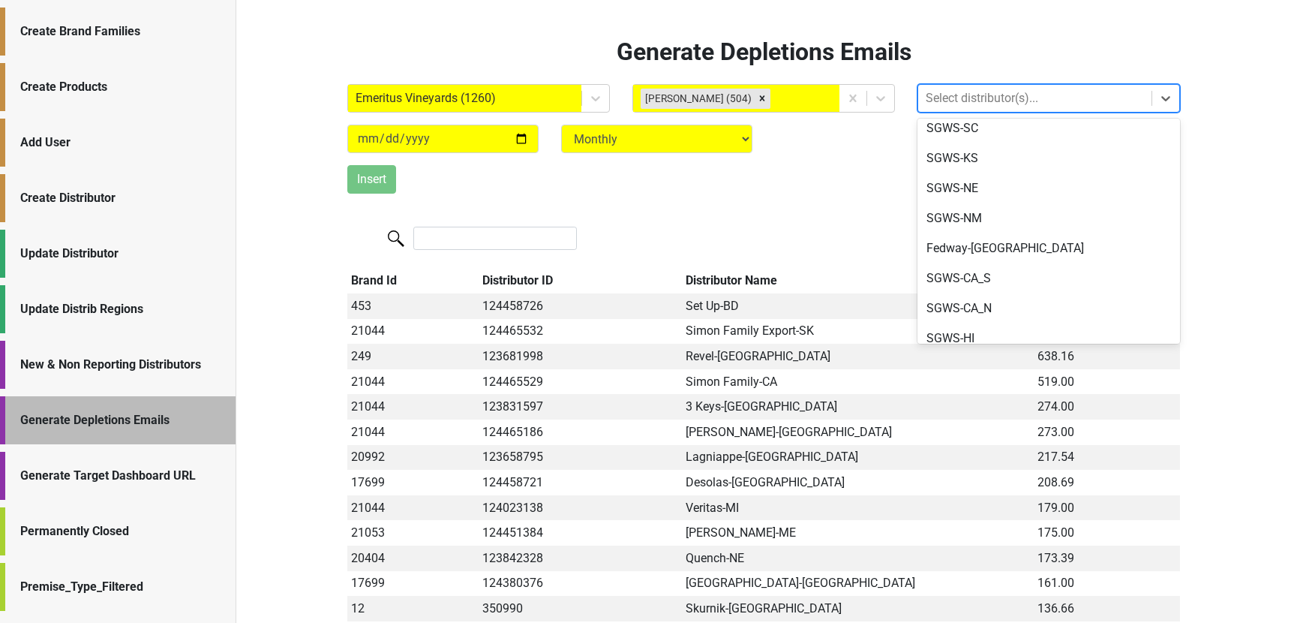
scroll to position [681, 0]
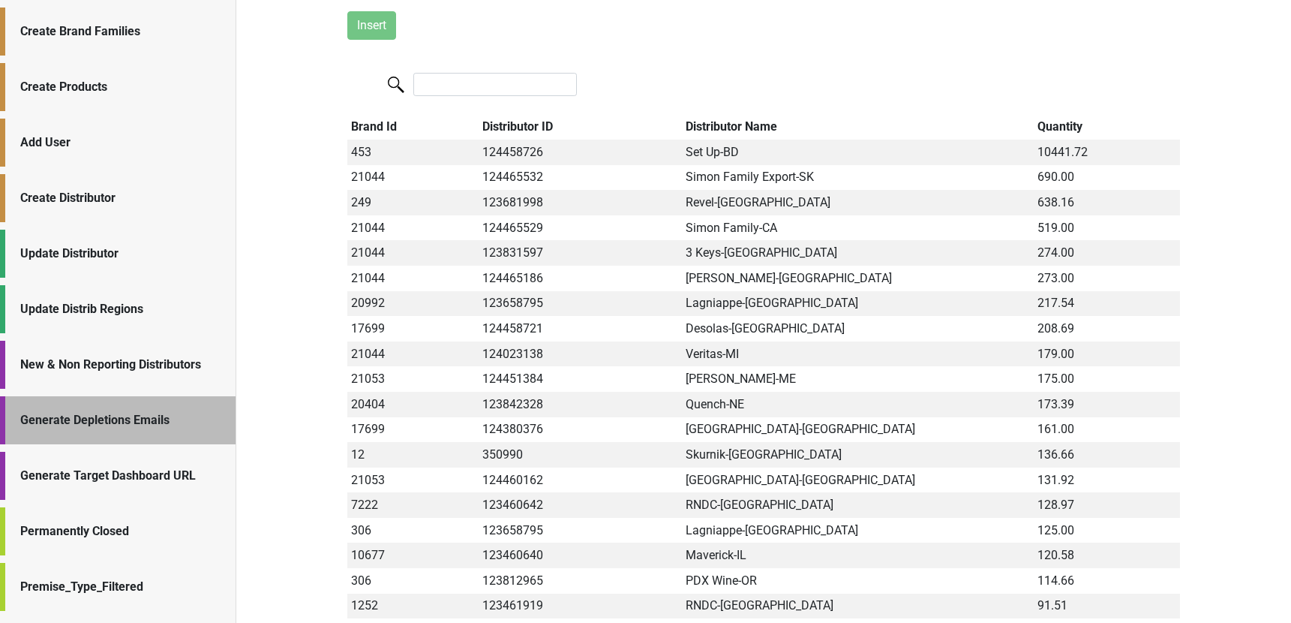
scroll to position [0, 0]
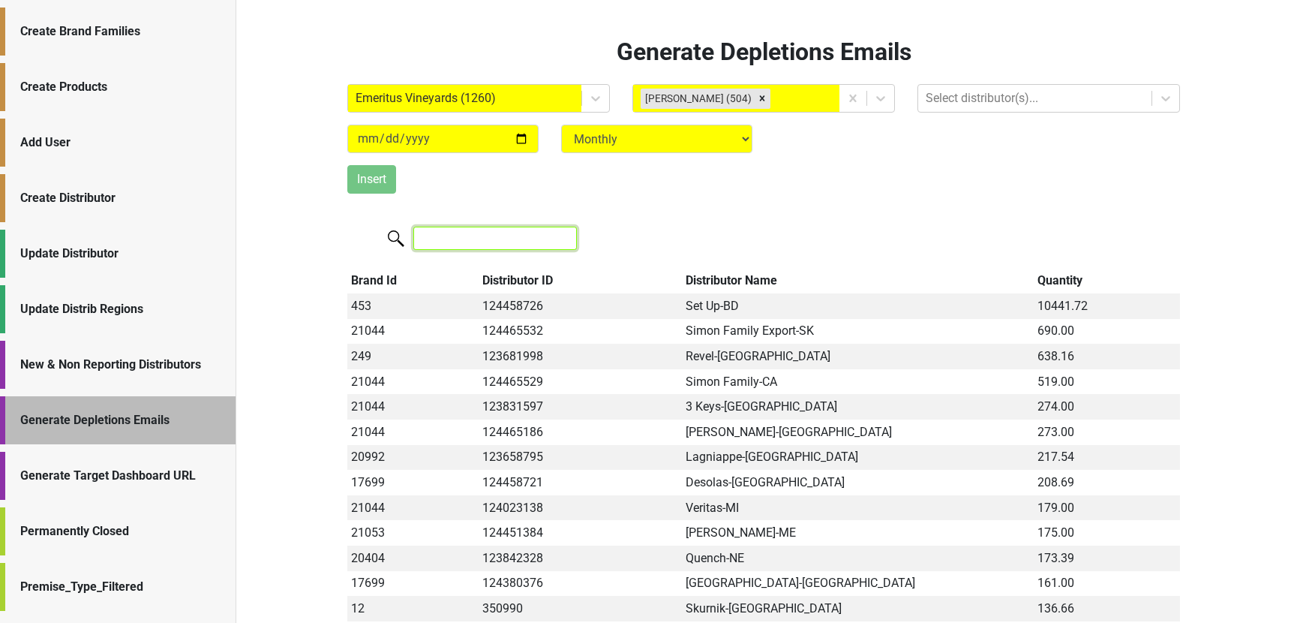
click at [491, 236] on input "search" at bounding box center [495, 238] width 164 height 23
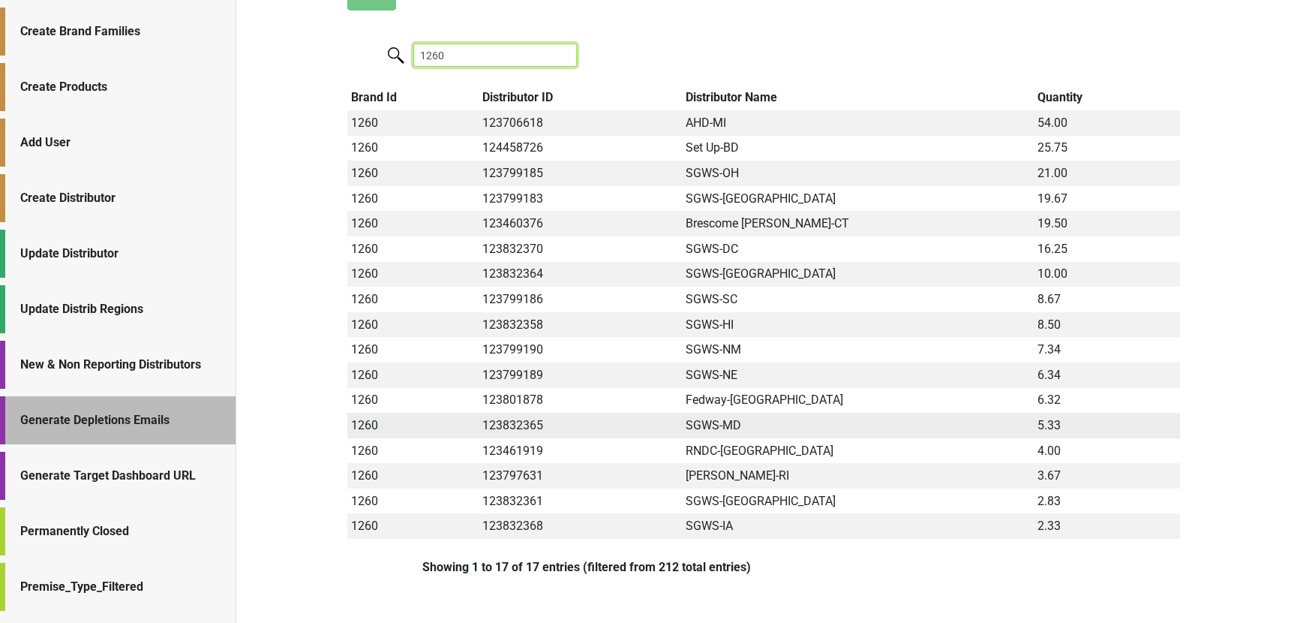
scroll to position [181, 0]
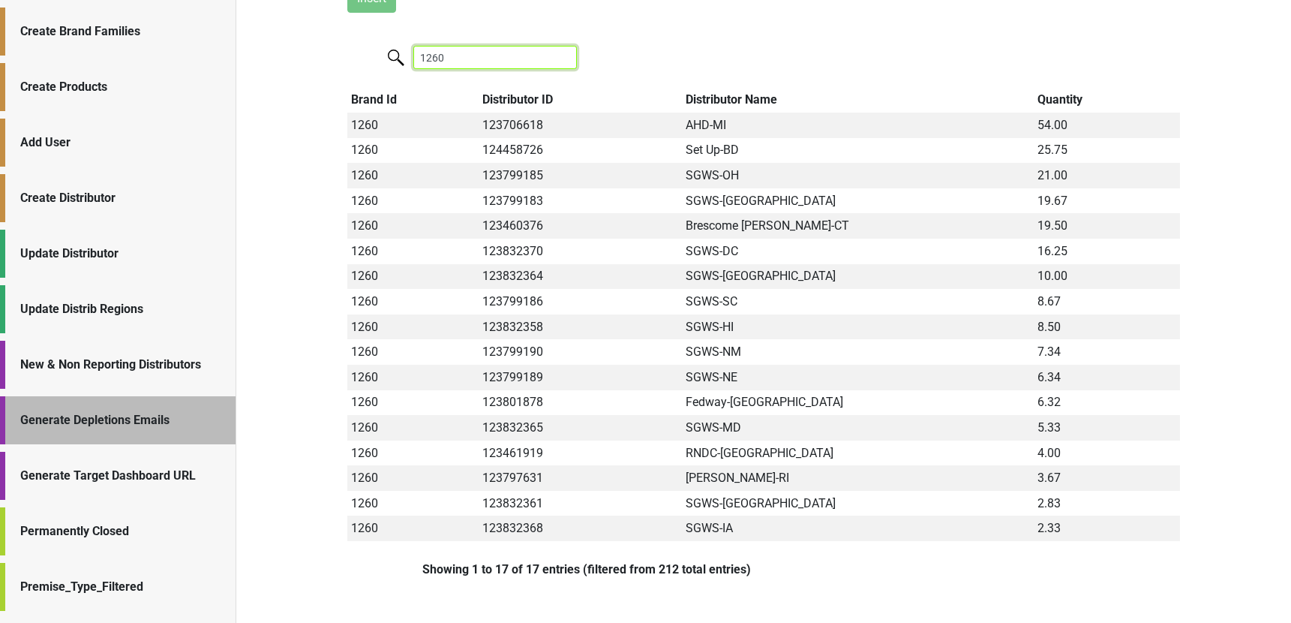
type input "1260"
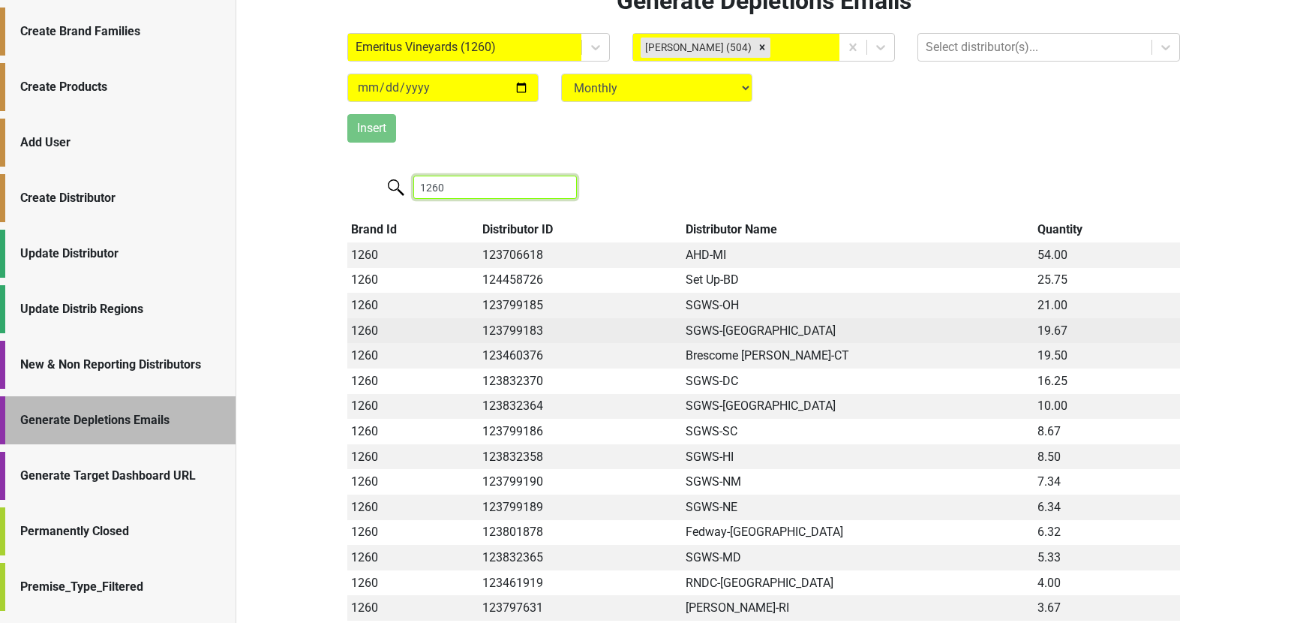
scroll to position [50, 0]
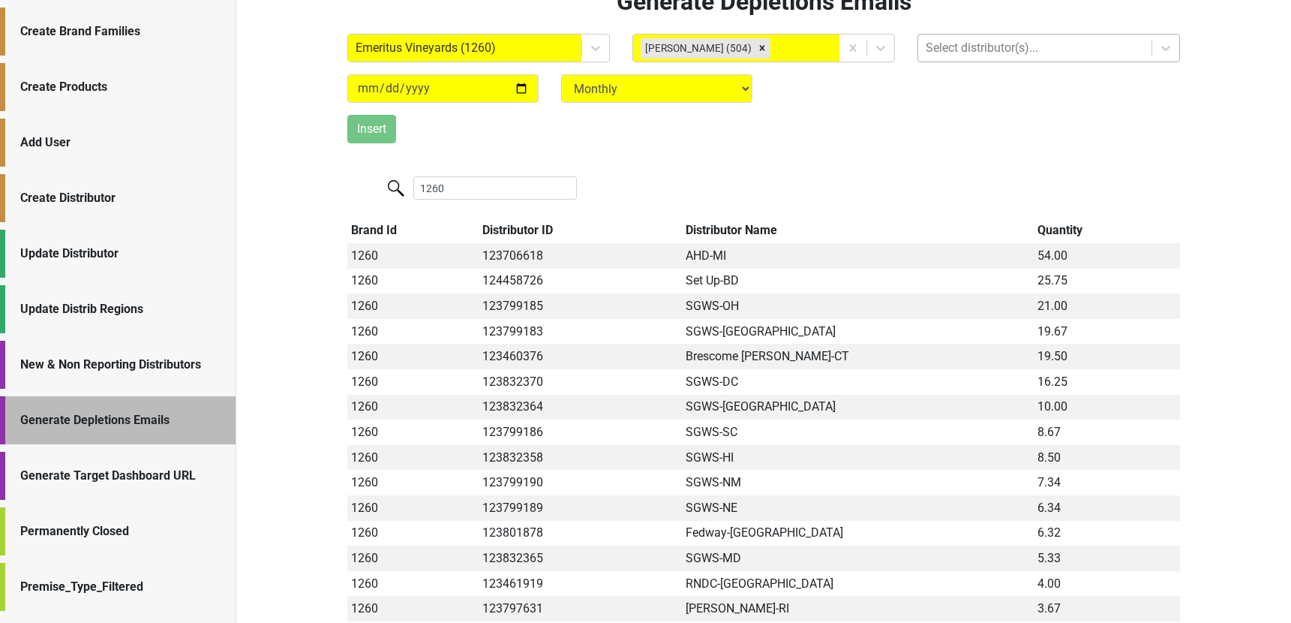
click at [959, 41] on div at bounding box center [1035, 48] width 218 height 21
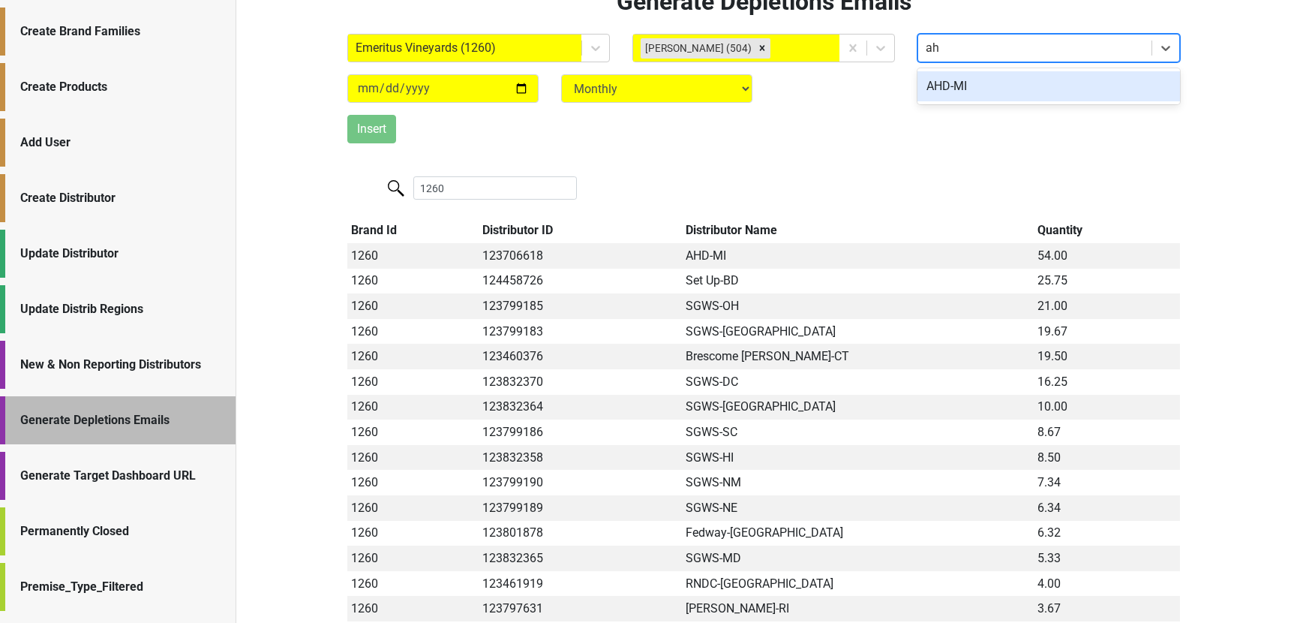
type input "ahd"
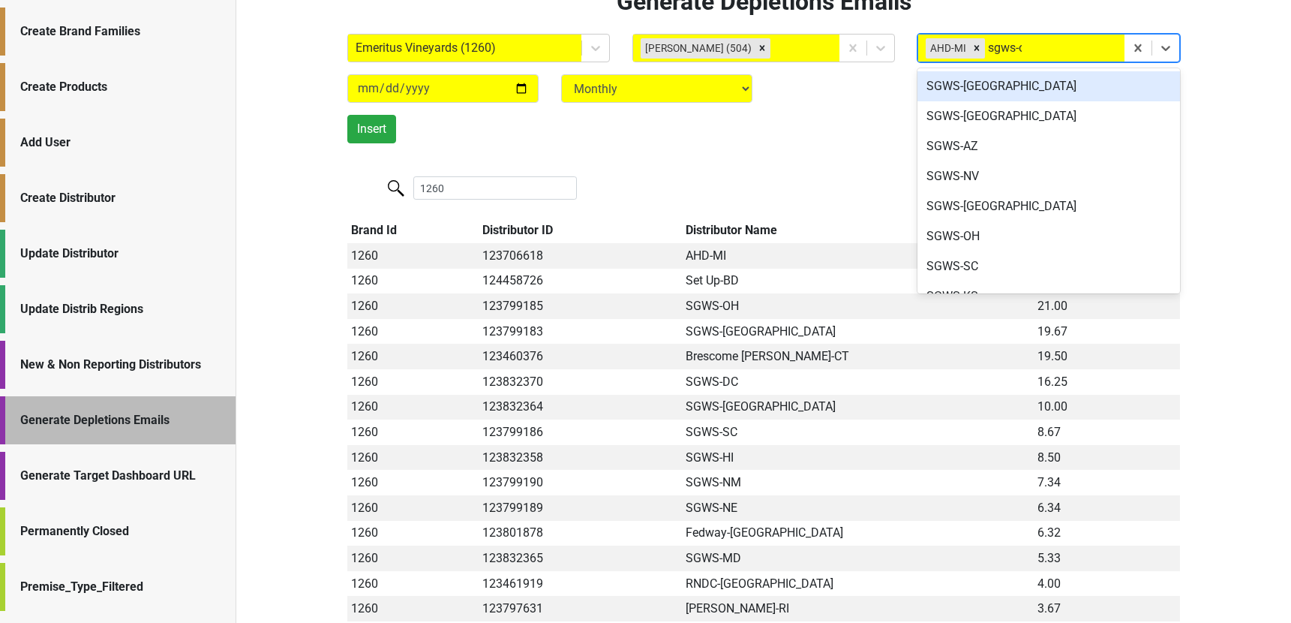
type input "sgws-oh"
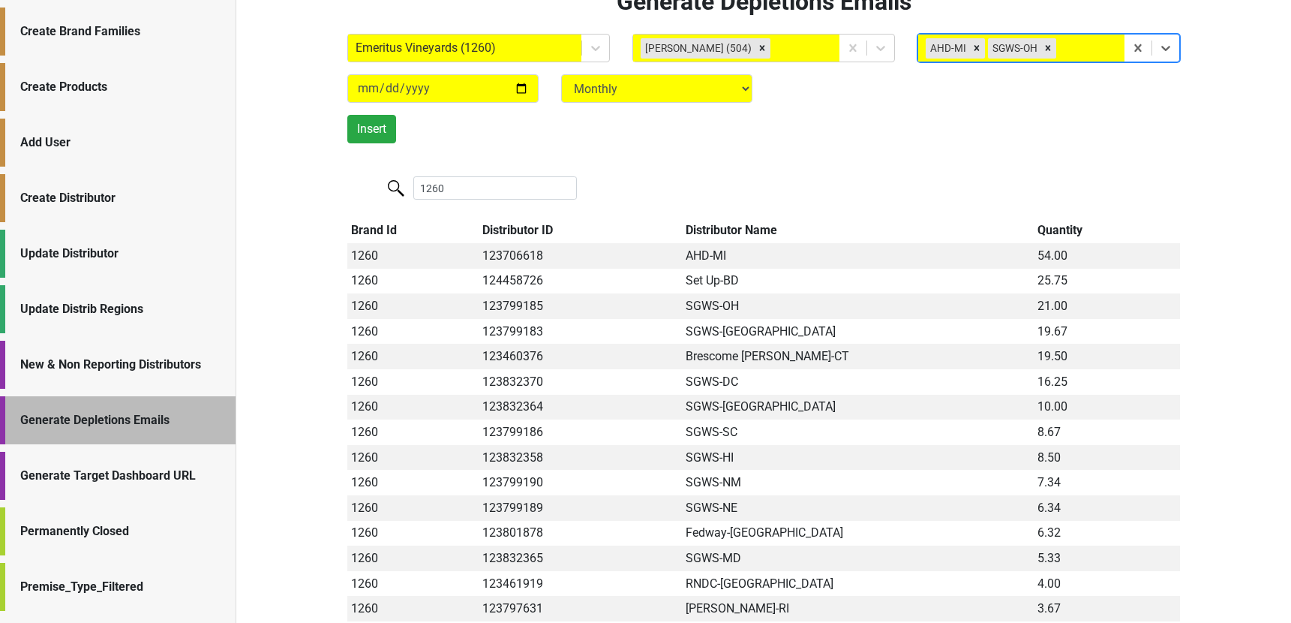
type input "s"
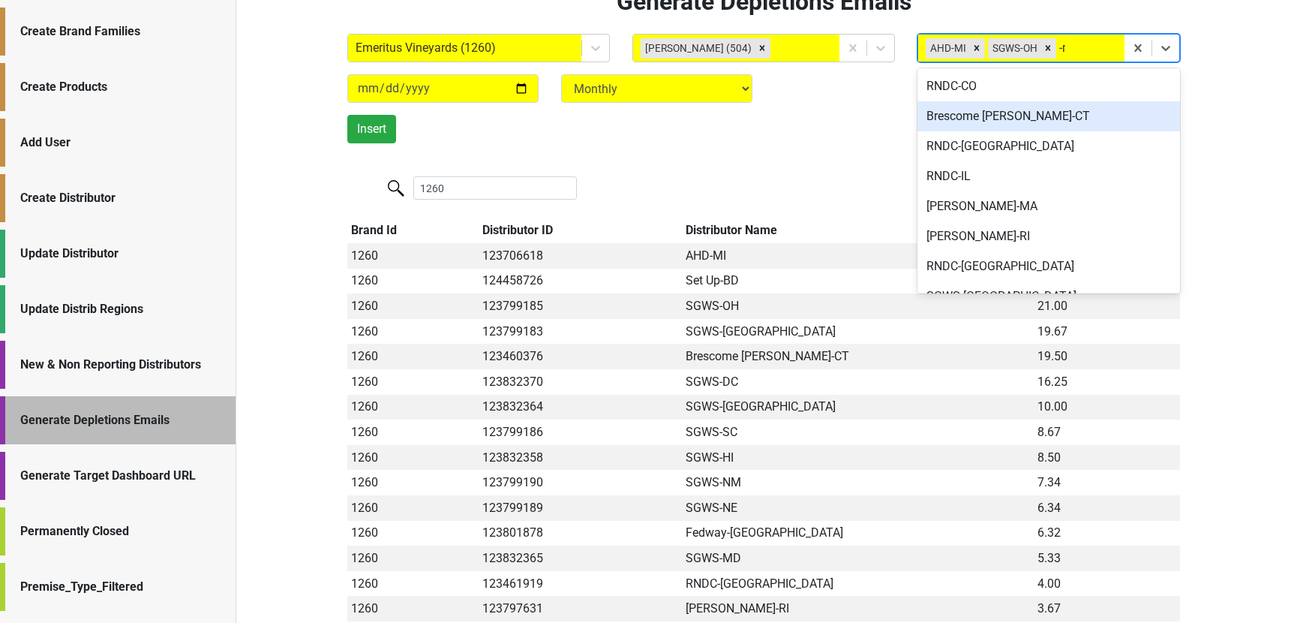
type input "-mo"
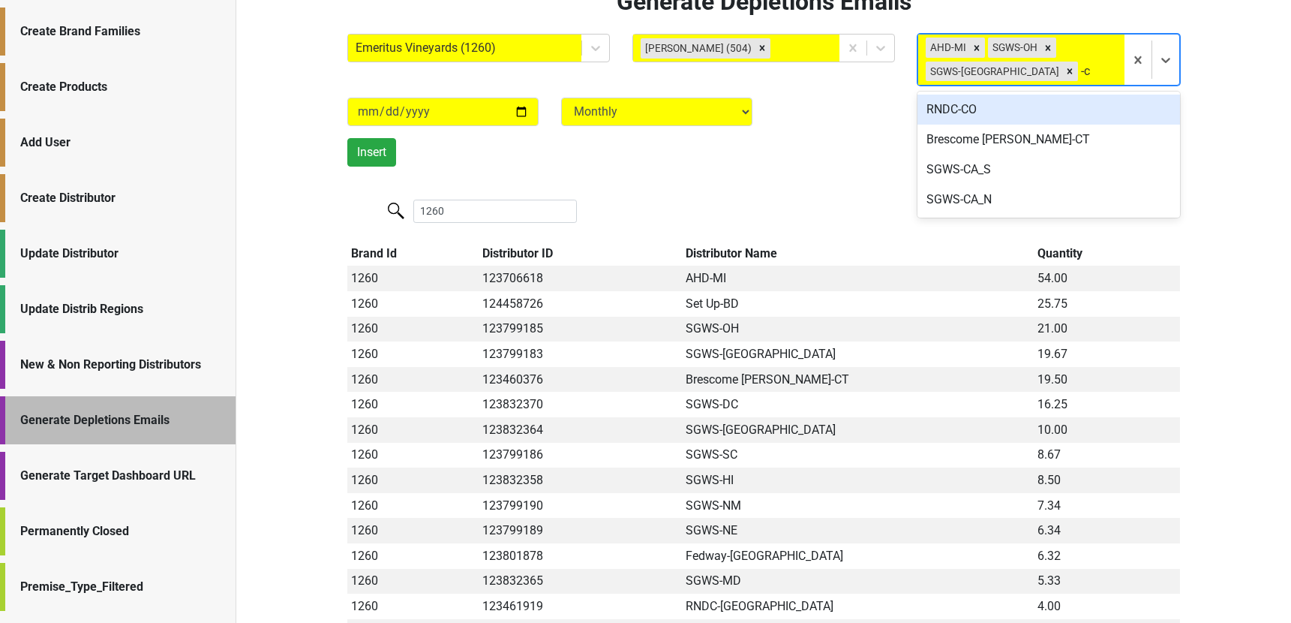
type input "-ct"
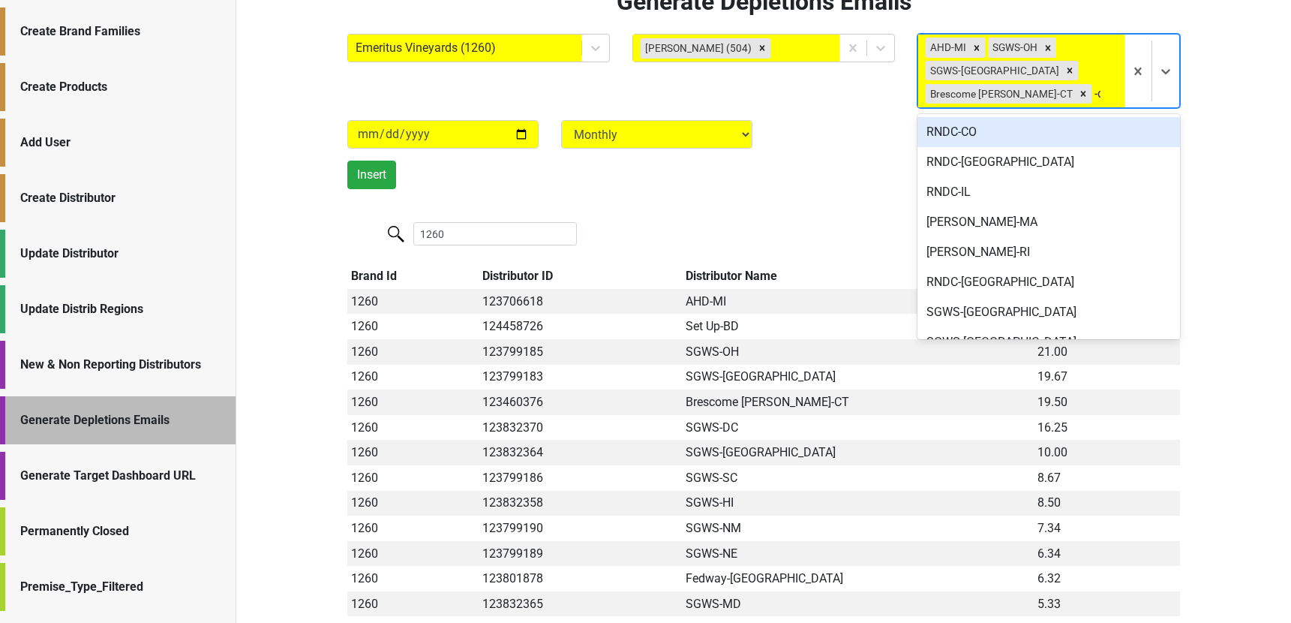
type input "-dc"
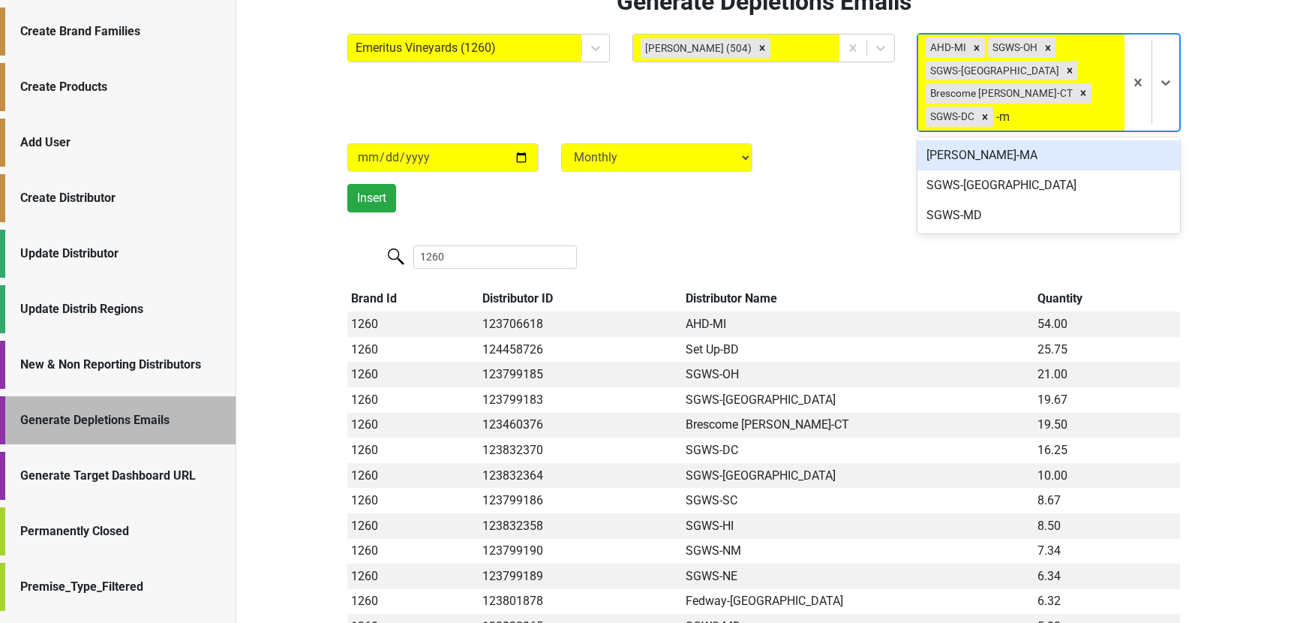
type input "-mn"
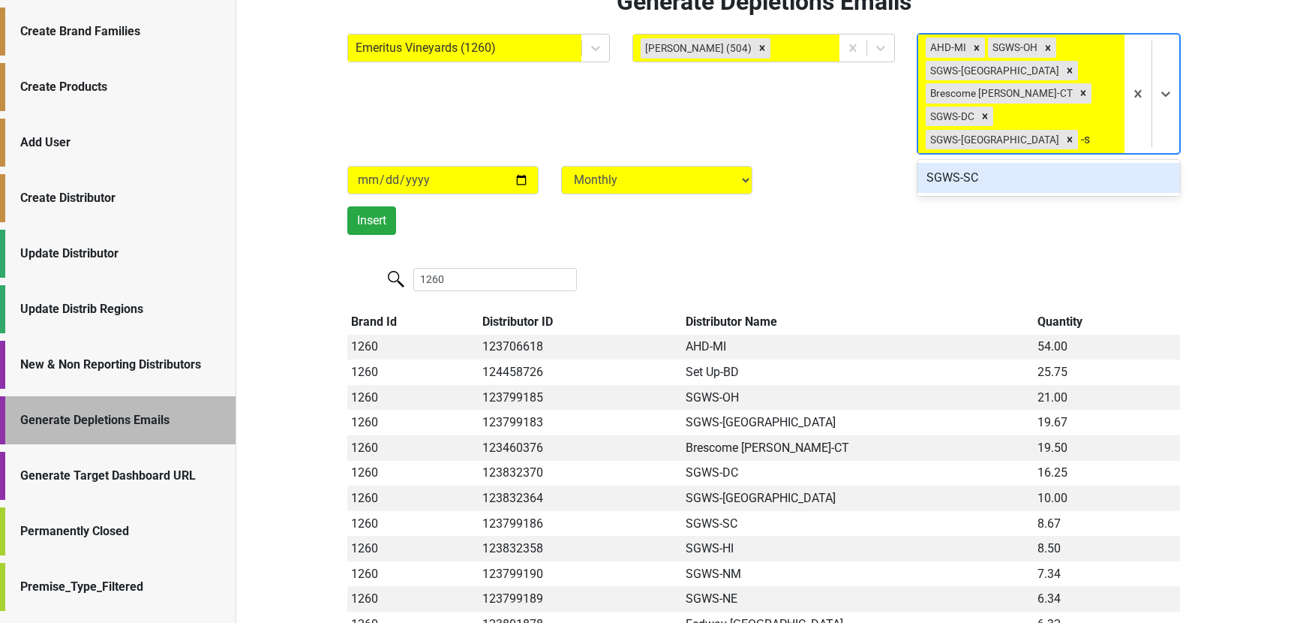
type input "-sc"
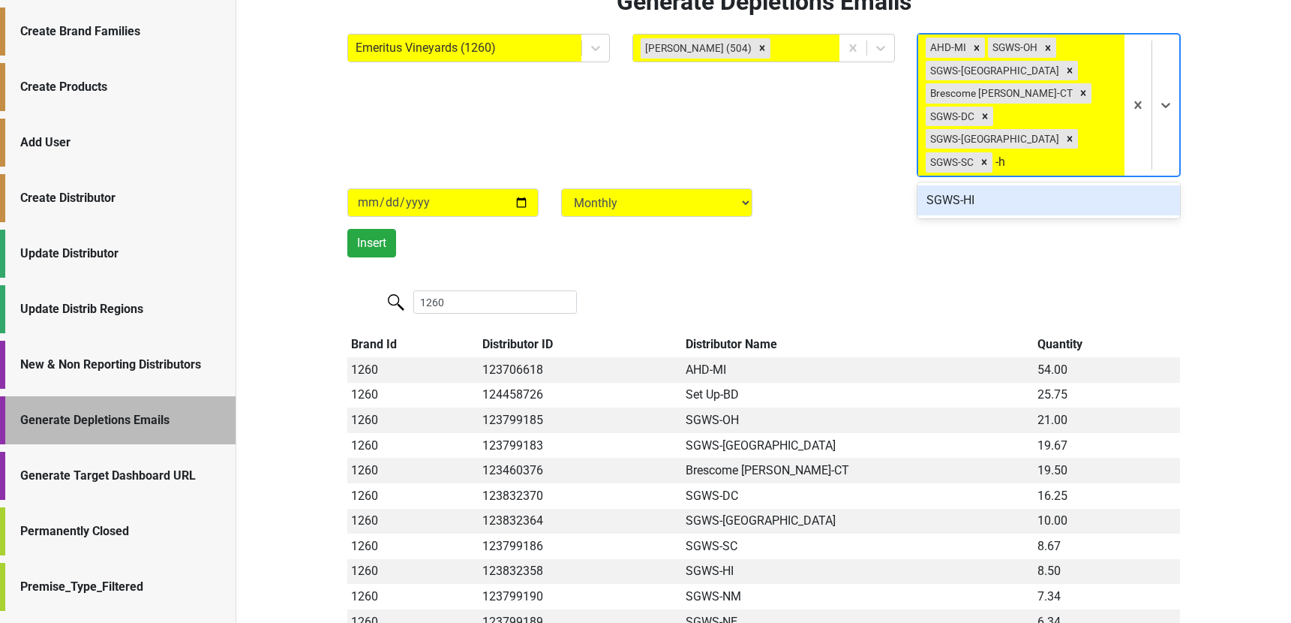
type input "-hi"
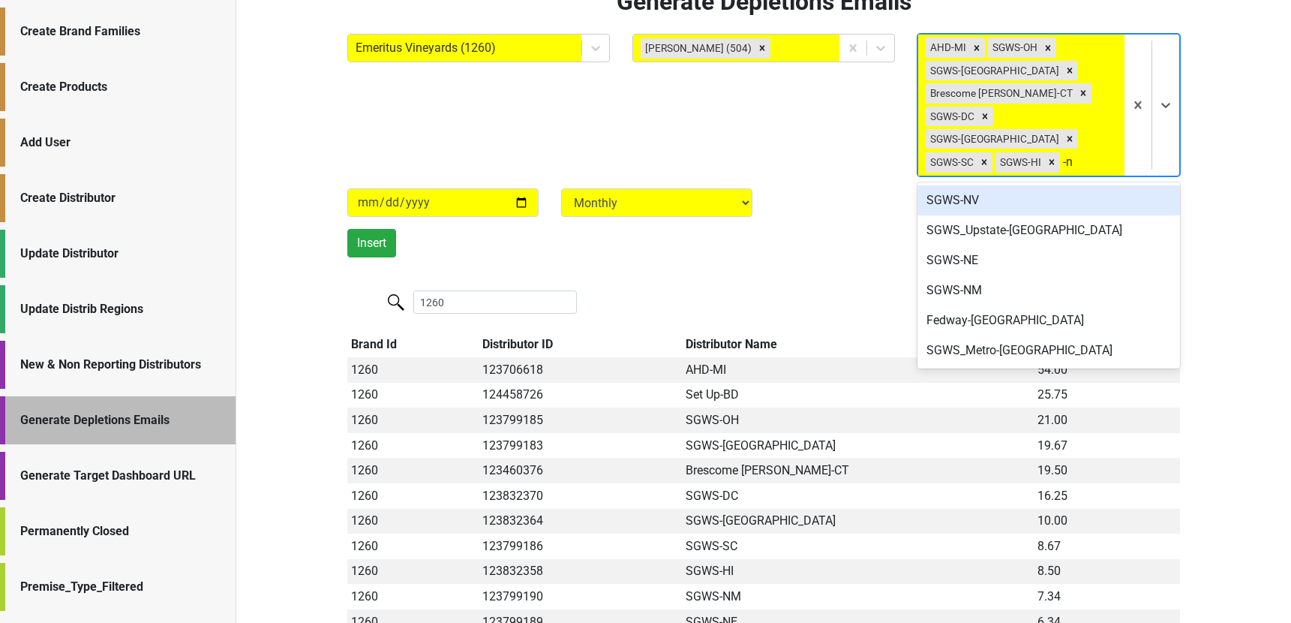
type input "-nm"
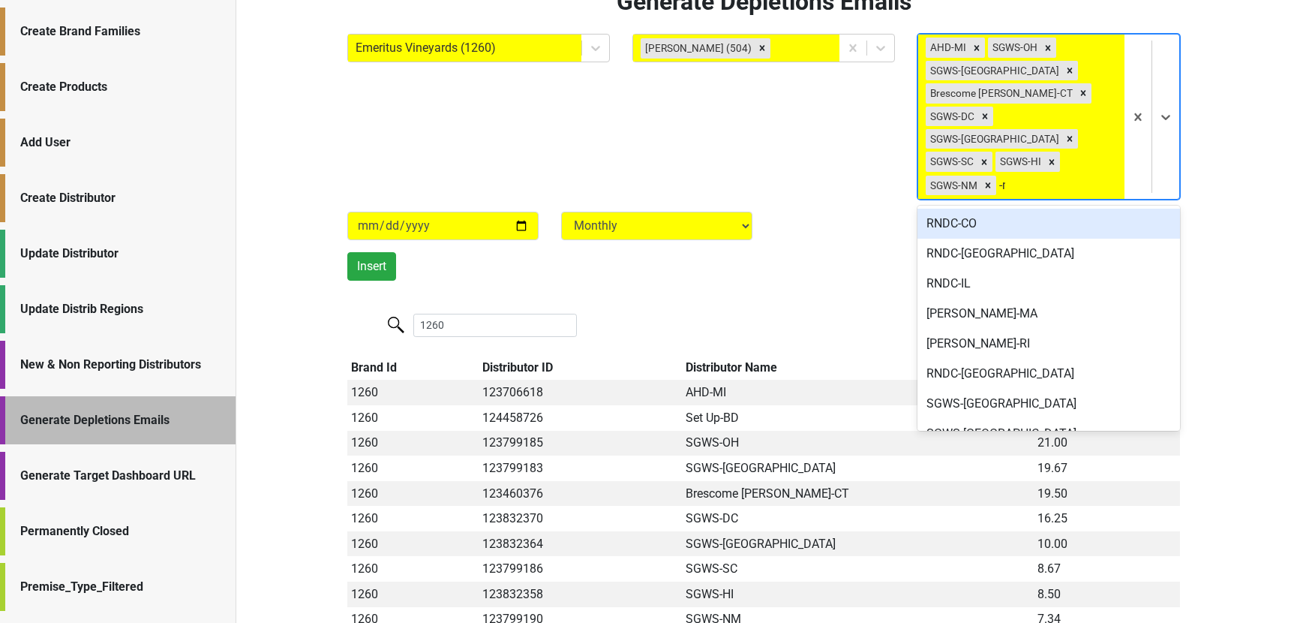
type input "-ne"
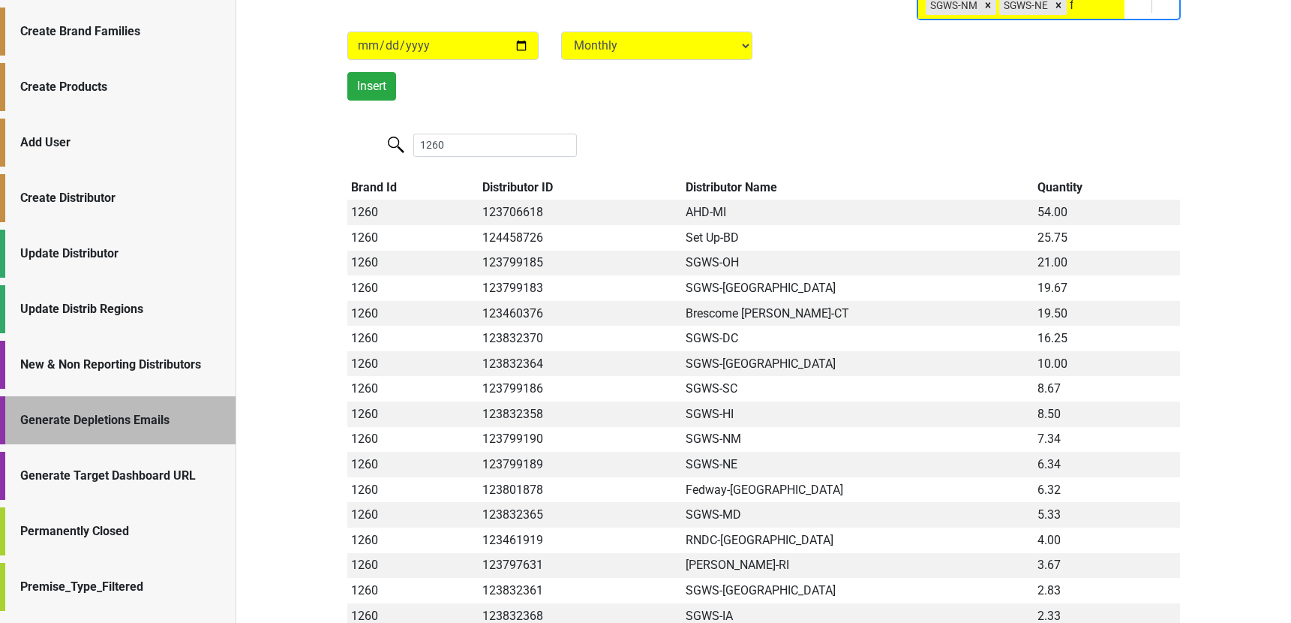
scroll to position [182, 0]
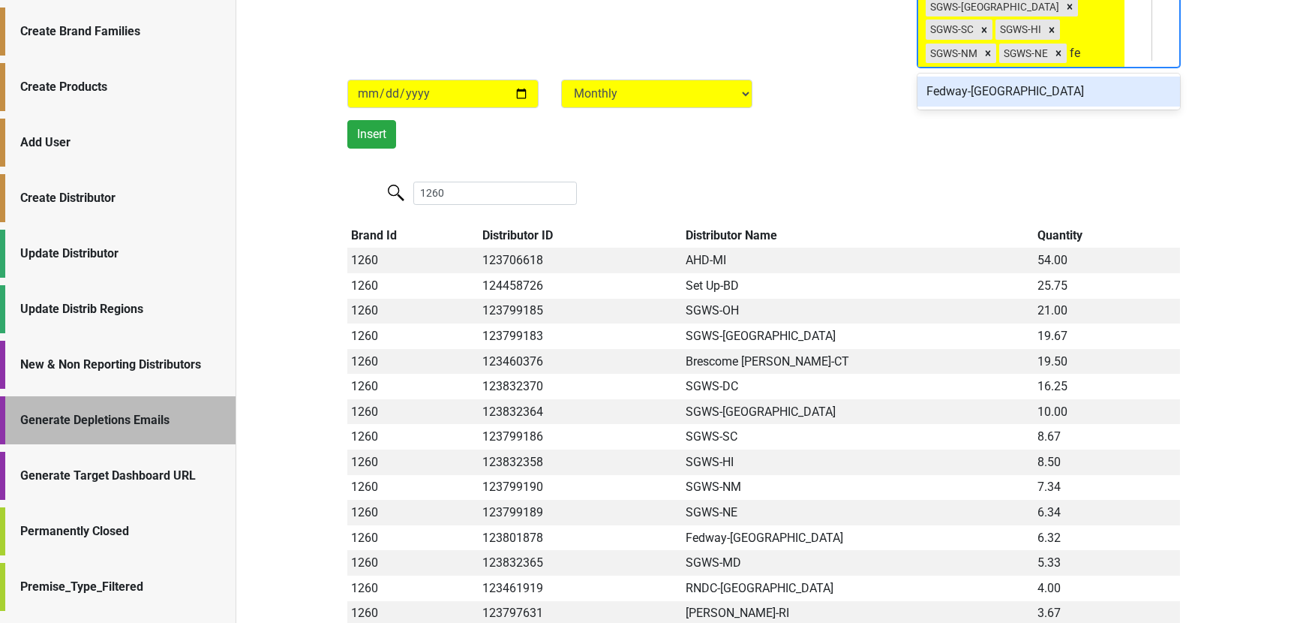
type input "fed"
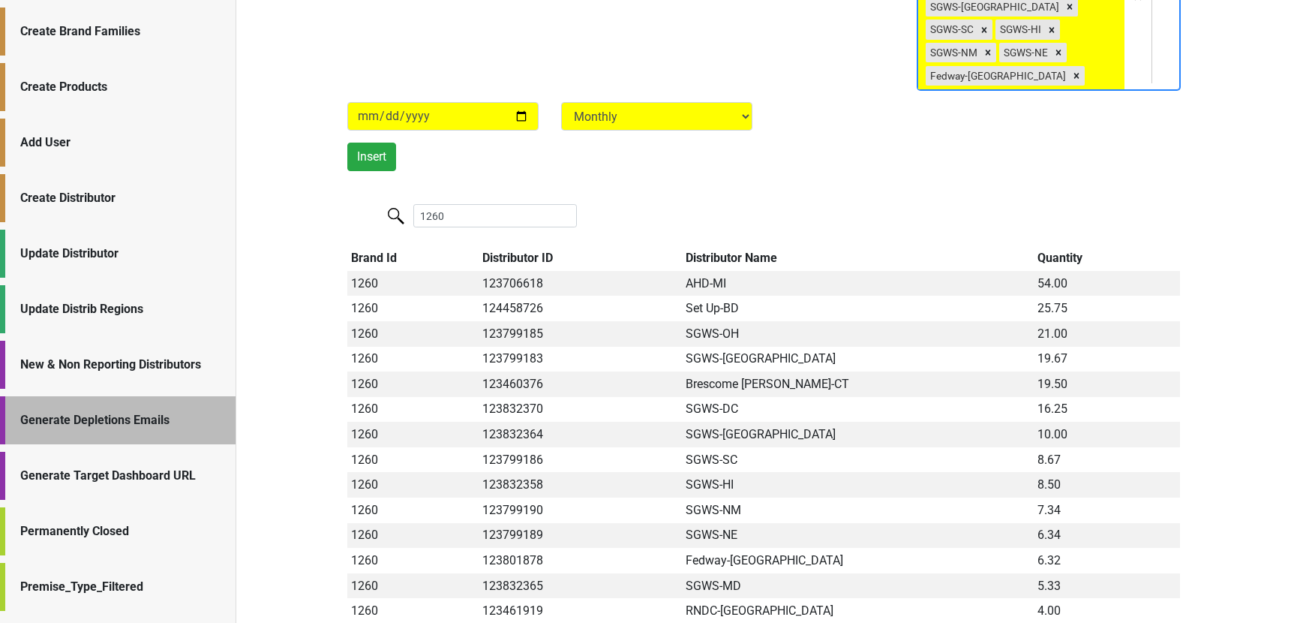
type input "s"
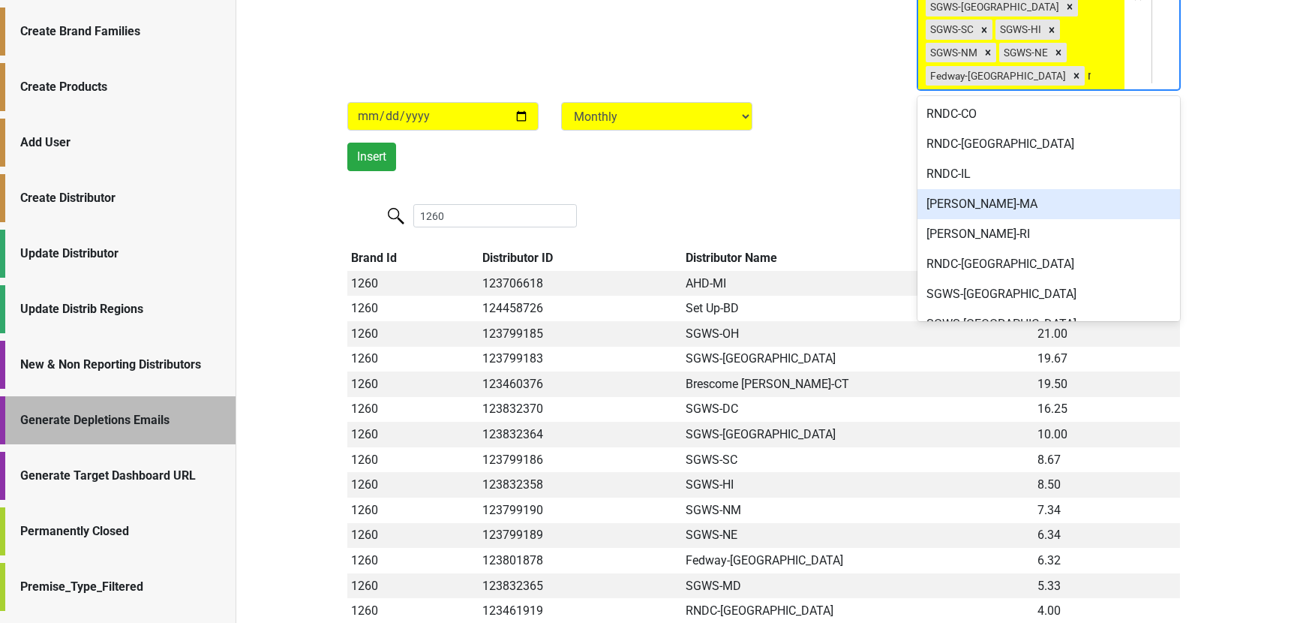
type input "md"
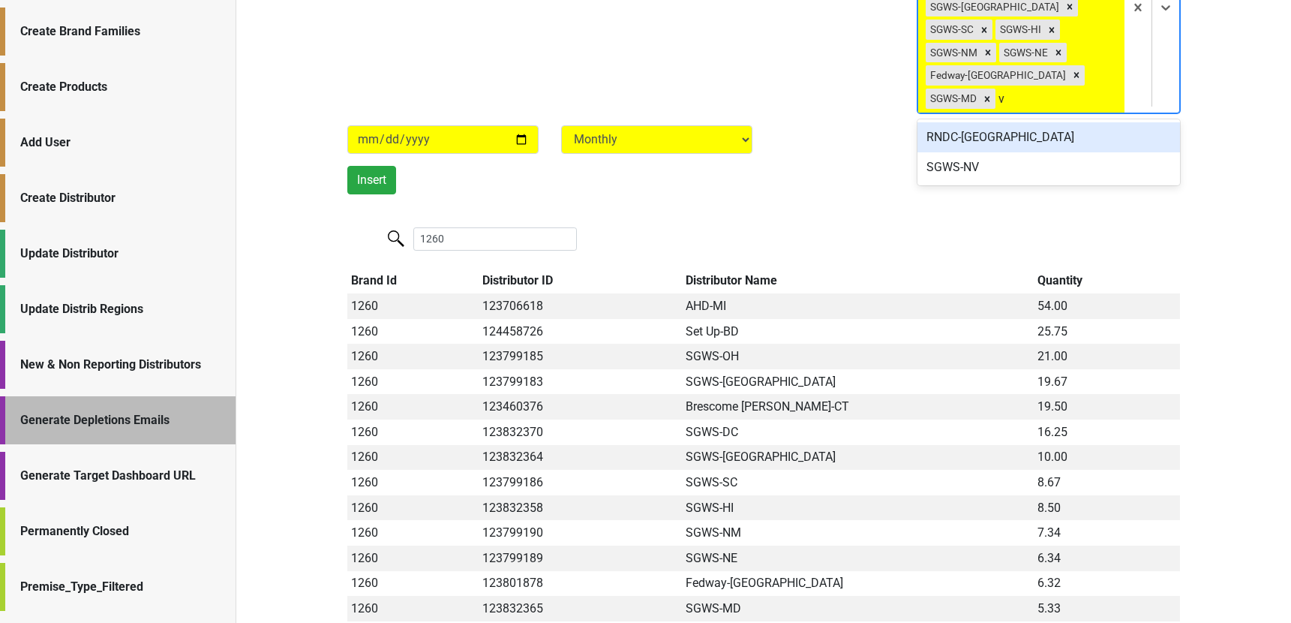
type input "va"
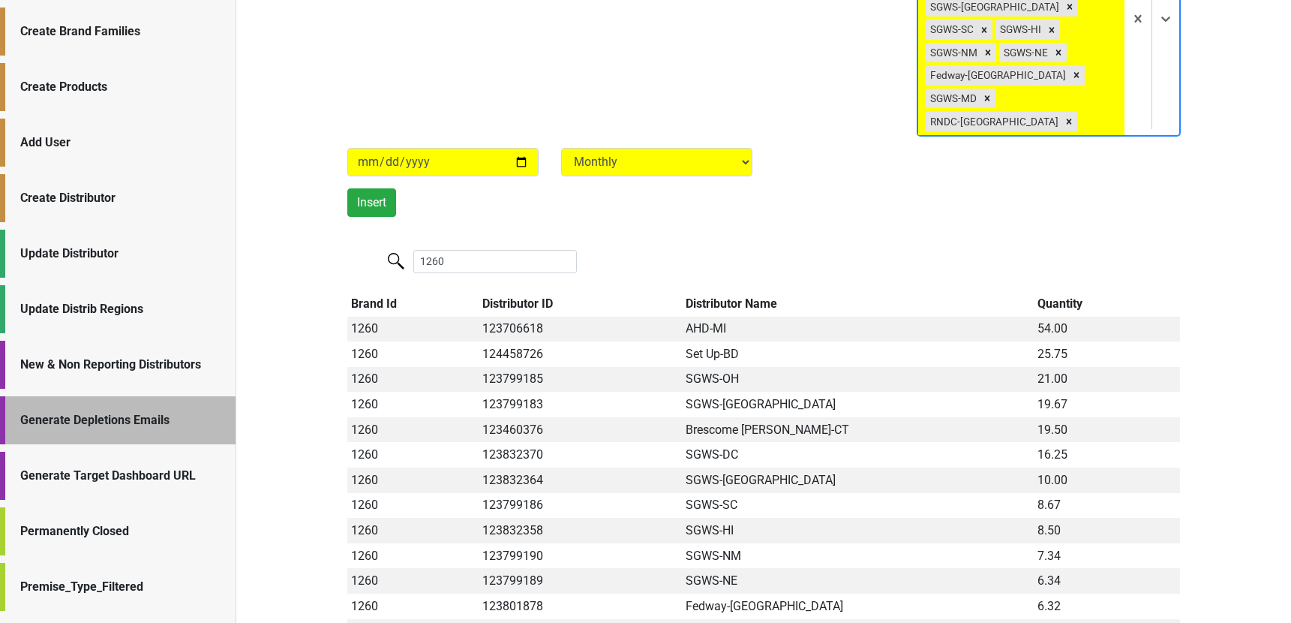
scroll to position [221, 0]
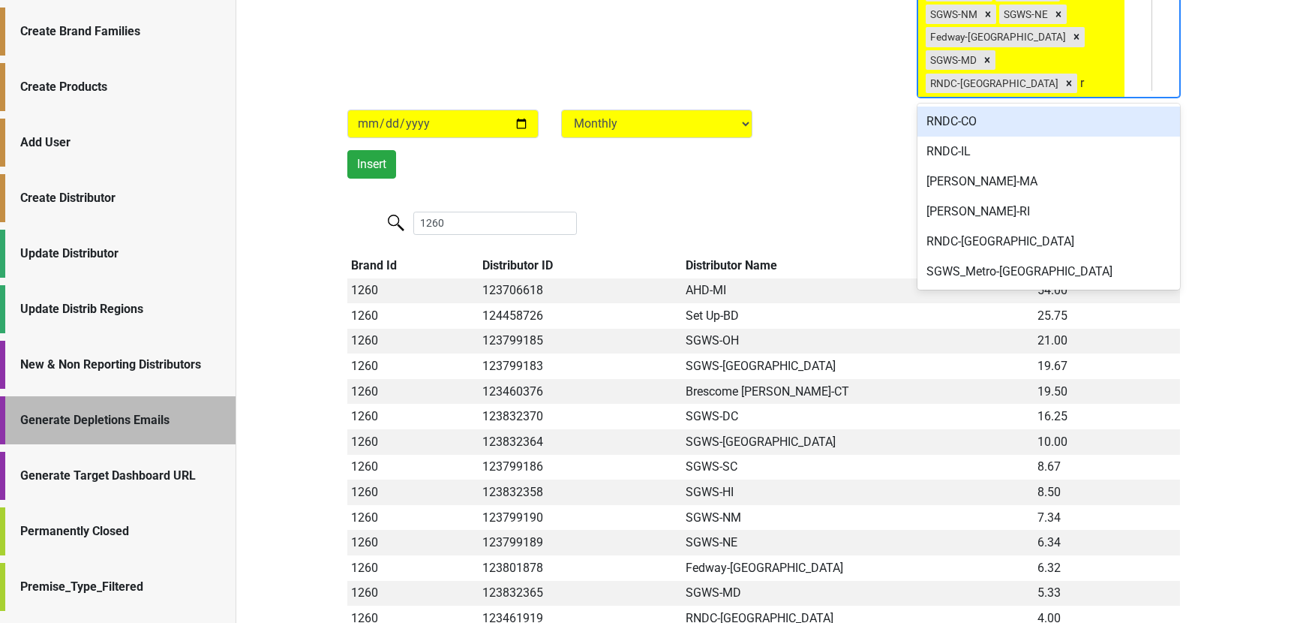
type input "ri"
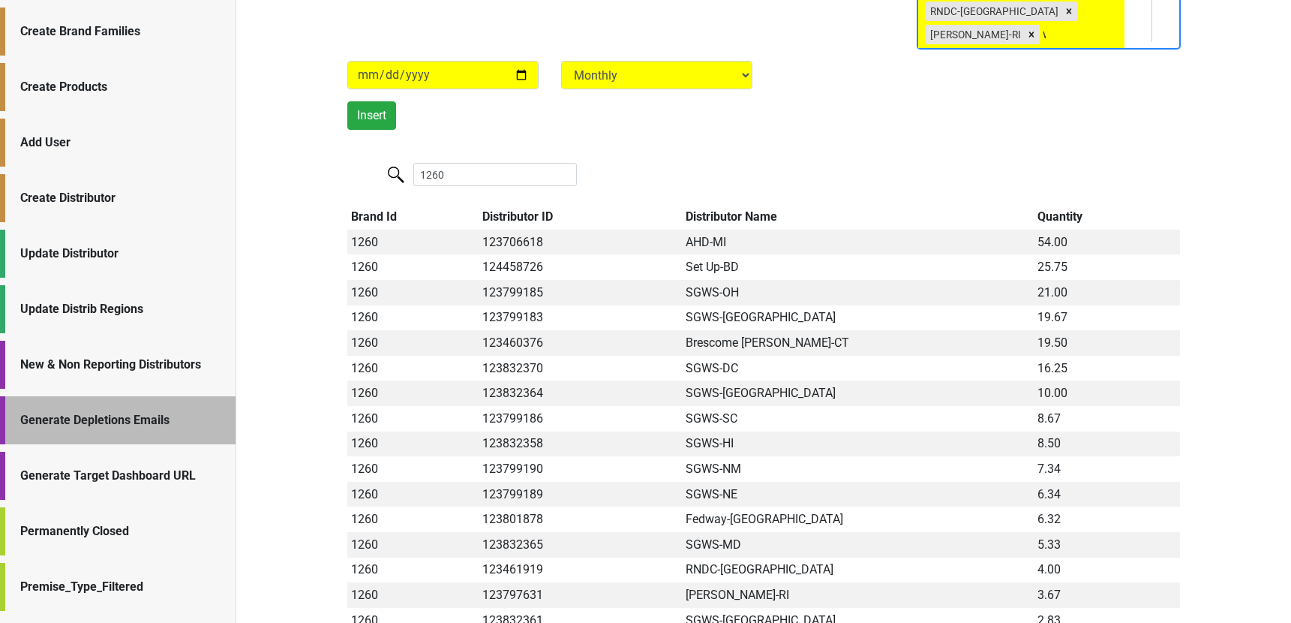
scroll to position [228, 0]
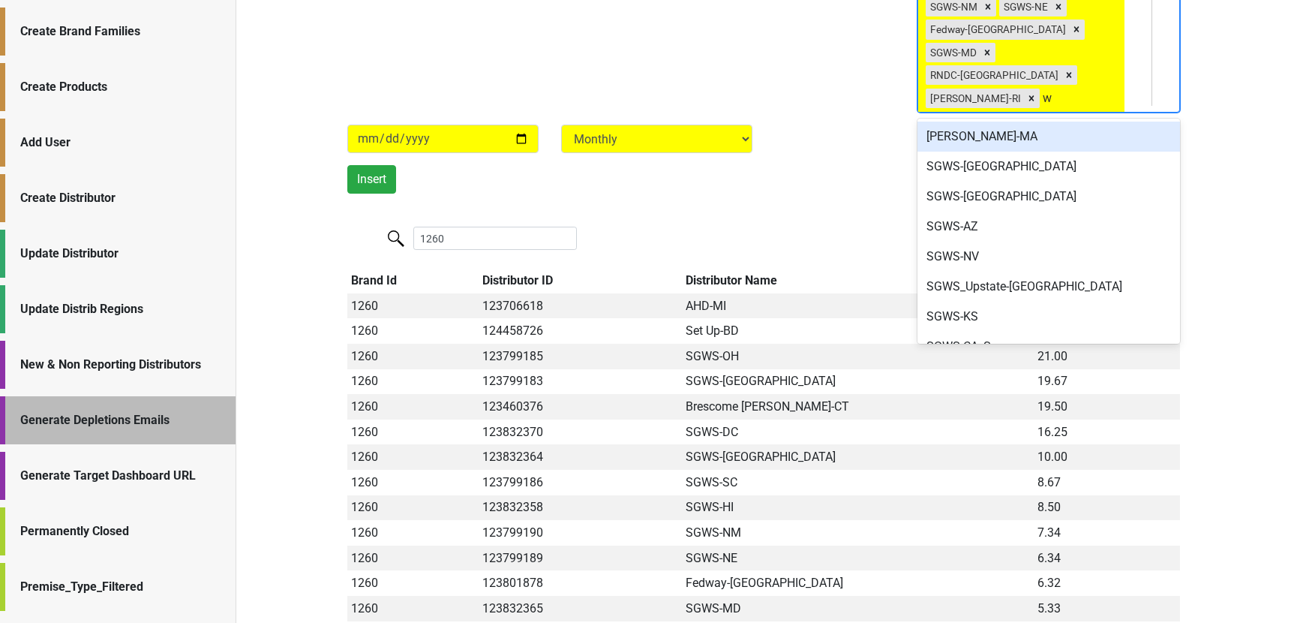
type input "wa"
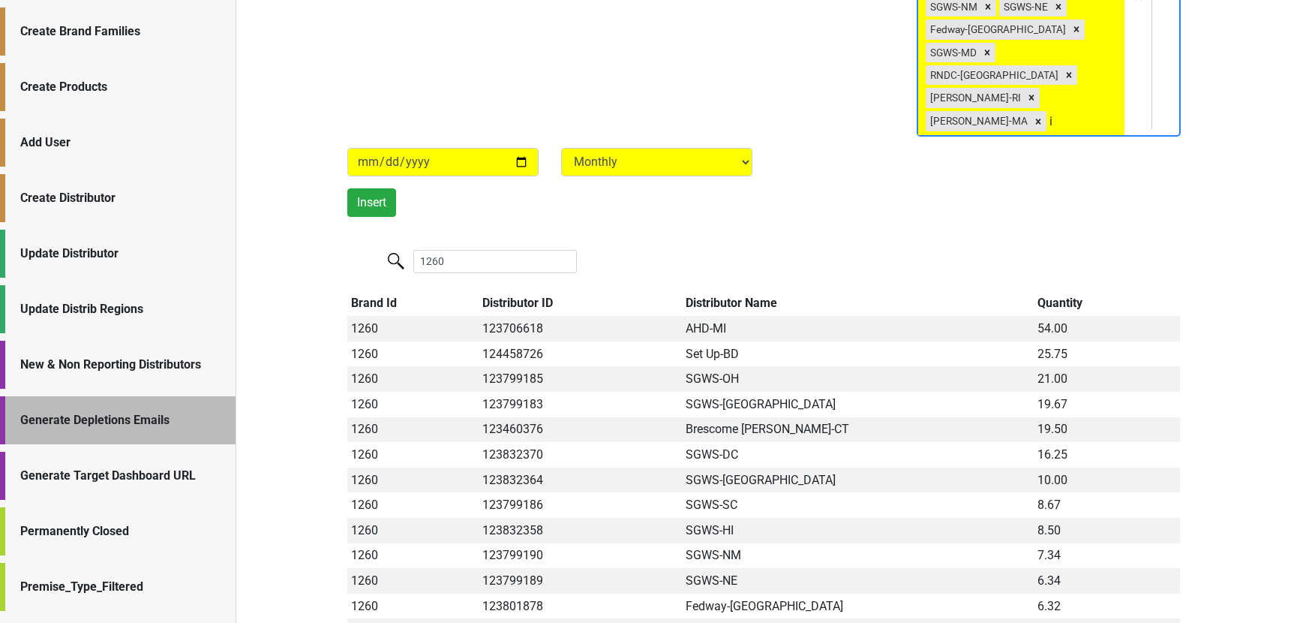
type input "ia"
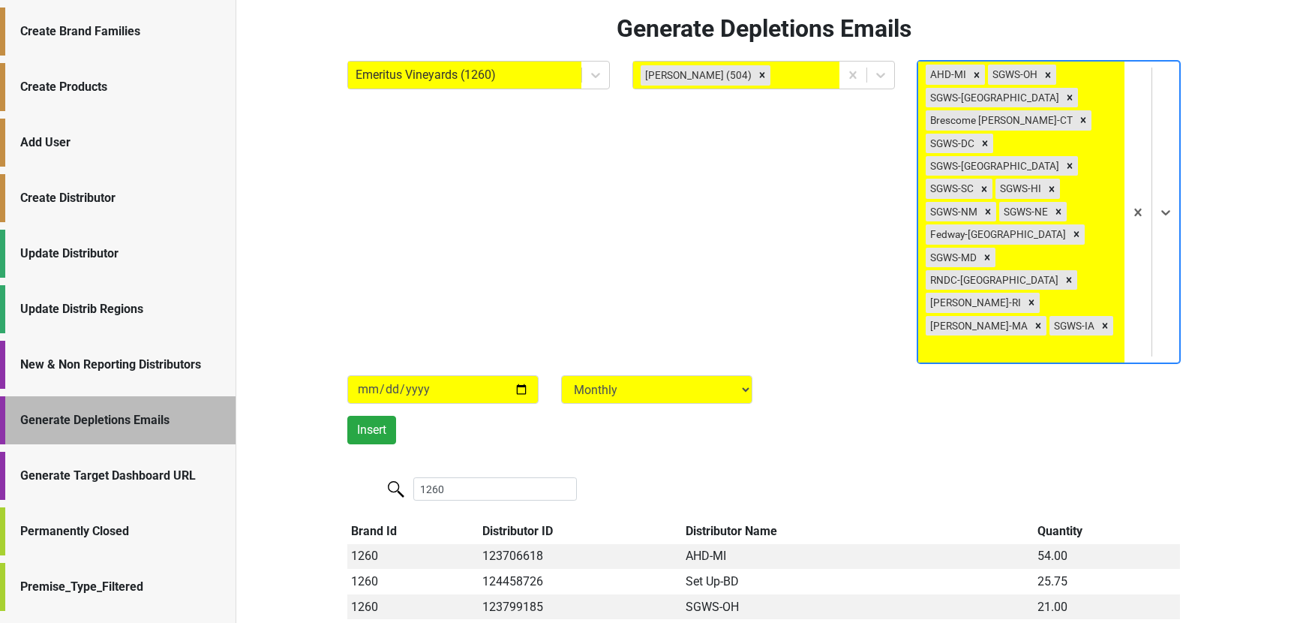
scroll to position [0, 0]
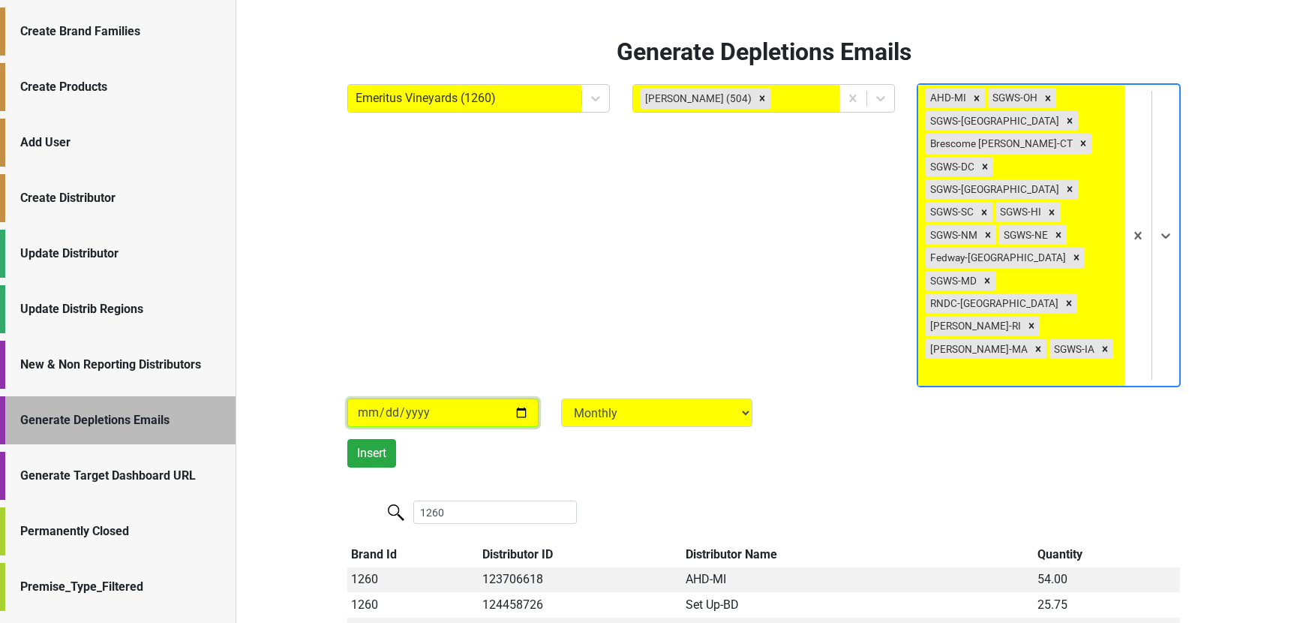
click at [374, 398] on input "[DATE]" at bounding box center [442, 412] width 191 height 29
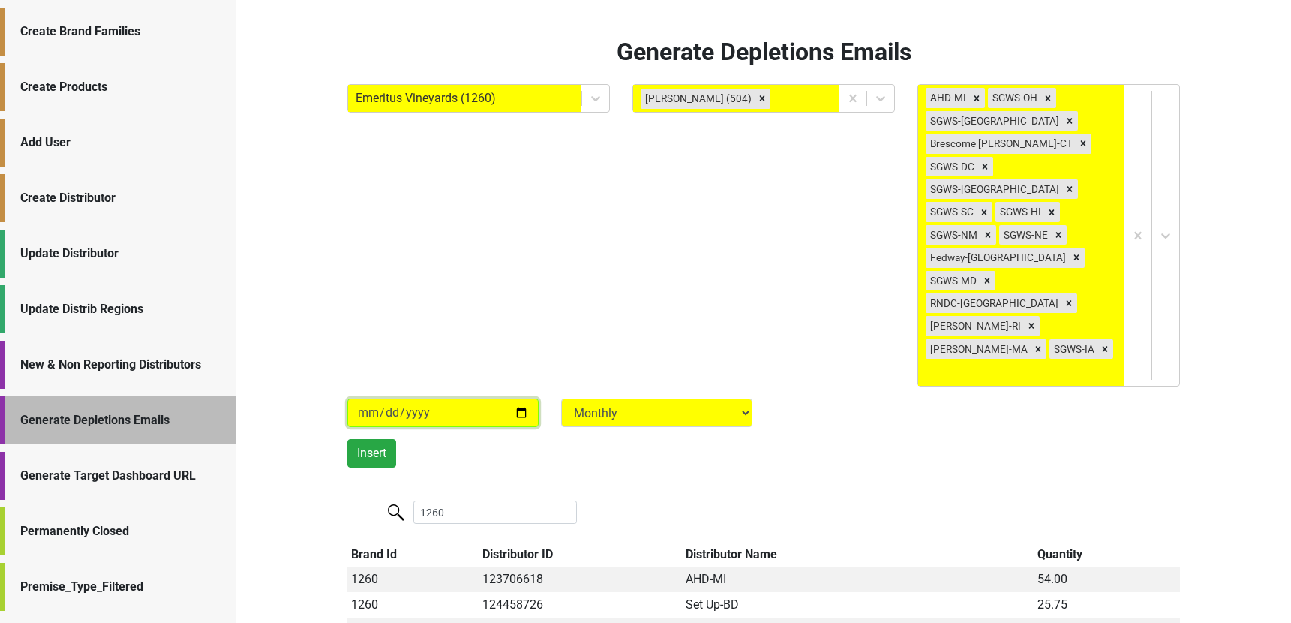
type input "[DATE]"
click at [389, 239] on div "Emeritus Vineyards (1260)" at bounding box center [478, 235] width 285 height 302
click at [380, 439] on button "Insert" at bounding box center [371, 453] width 49 height 29
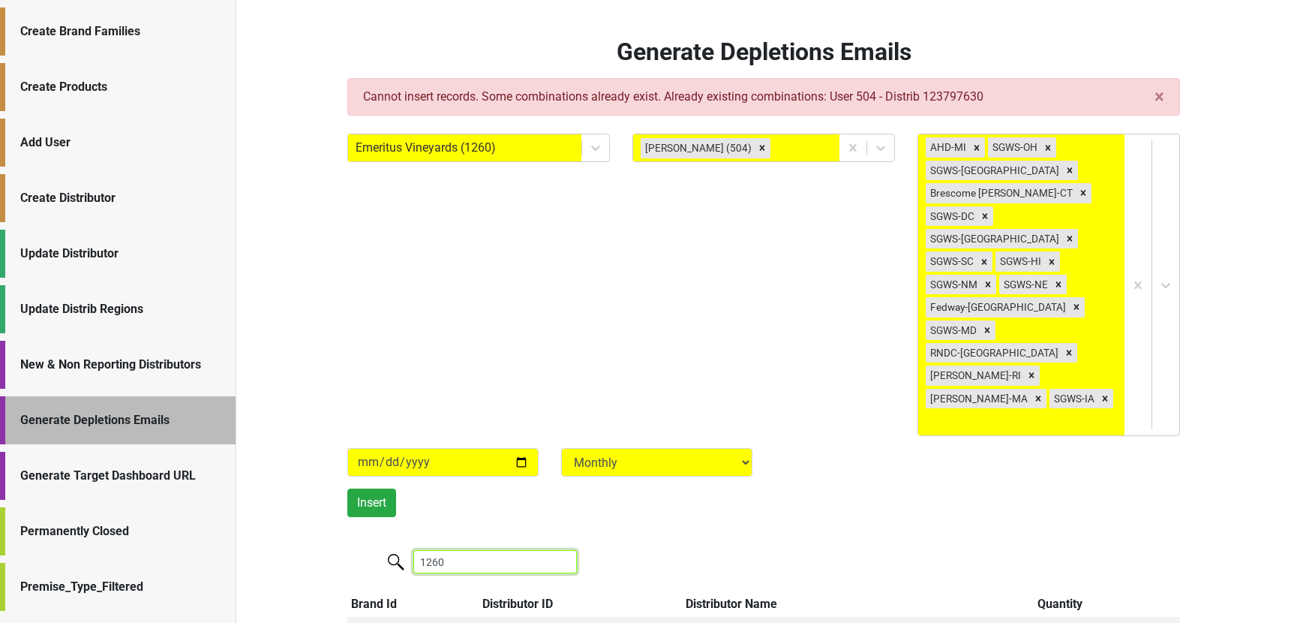
drag, startPoint x: 474, startPoint y: 446, endPoint x: 372, endPoint y: 445, distance: 102.0
click at [372, 547] on div "1260" at bounding box center [763, 563] width 833 height 32
click at [1033, 393] on icon "Remove MS Walker-MA" at bounding box center [1038, 398] width 11 height 11
type input "7630"
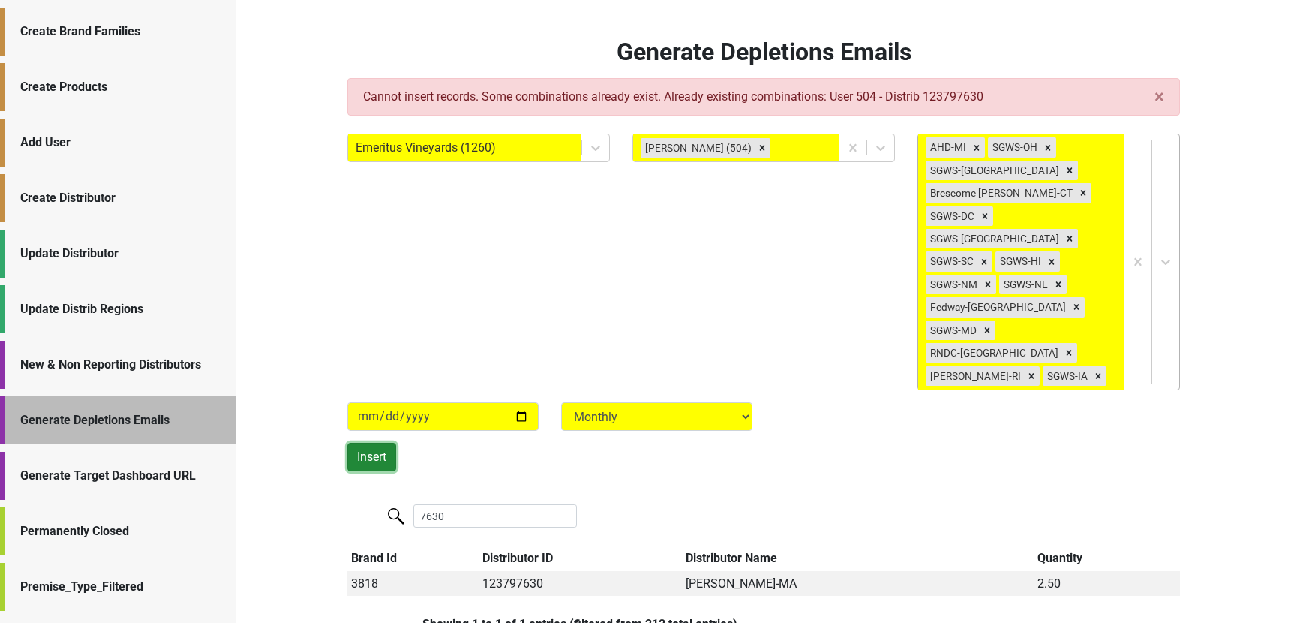
click at [368, 443] on button "Insert" at bounding box center [371, 457] width 49 height 29
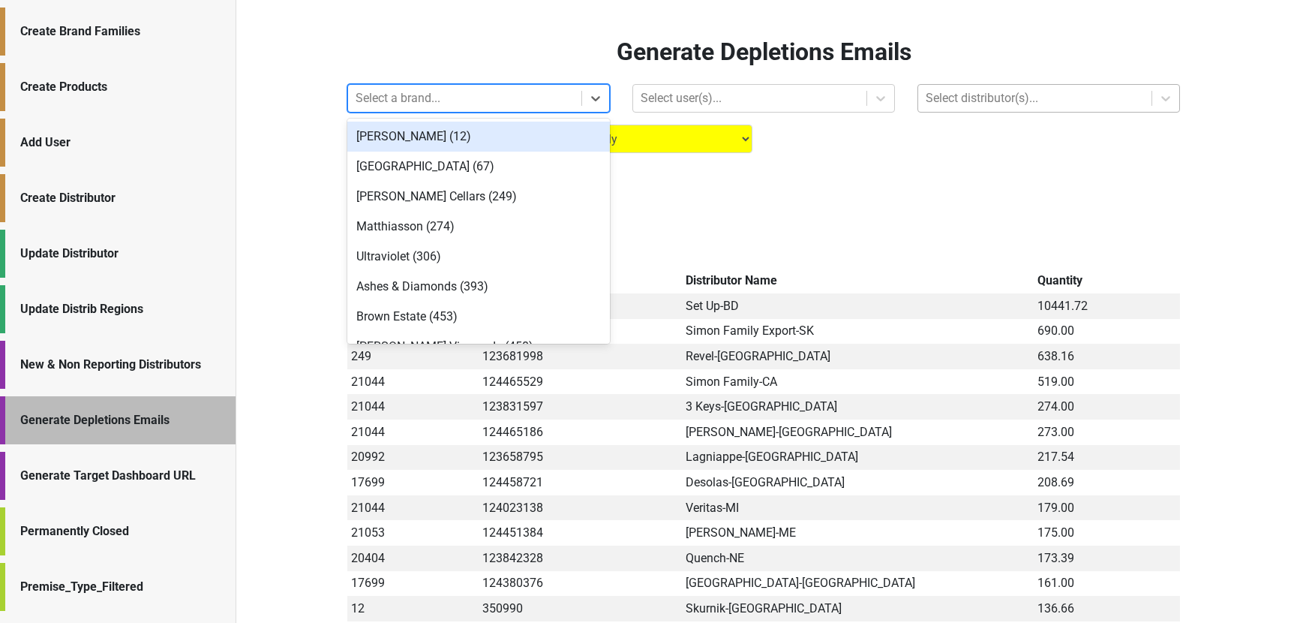
click at [504, 89] on div at bounding box center [465, 98] width 218 height 21
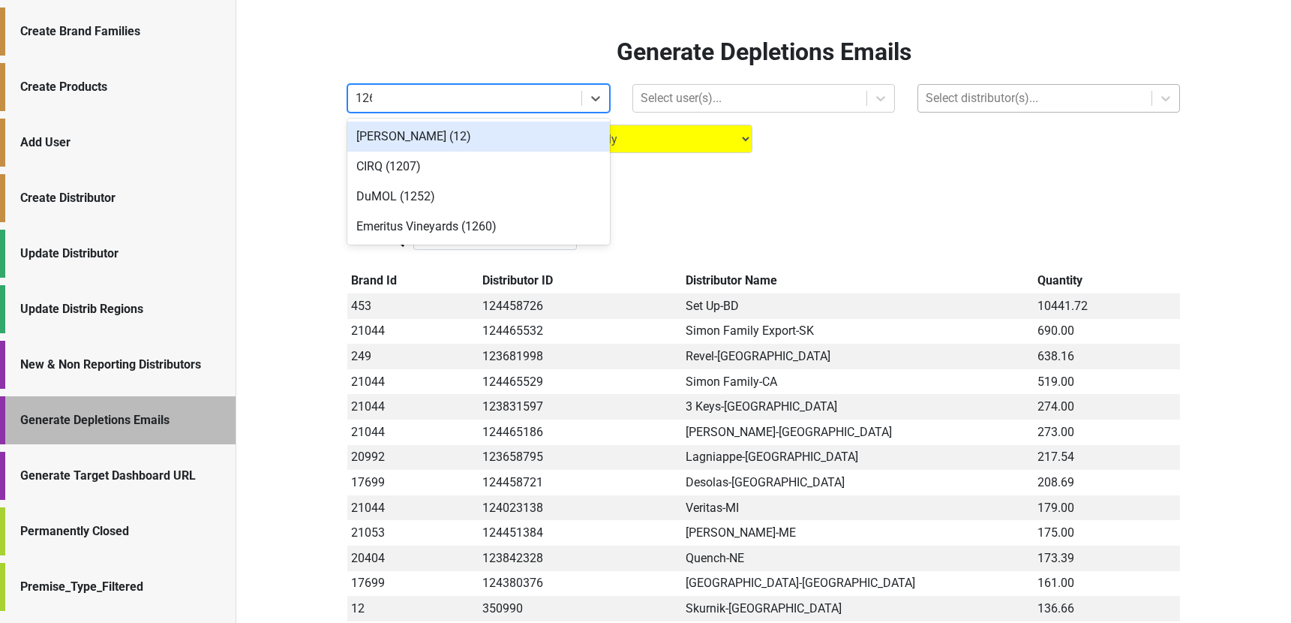
type input "1260"
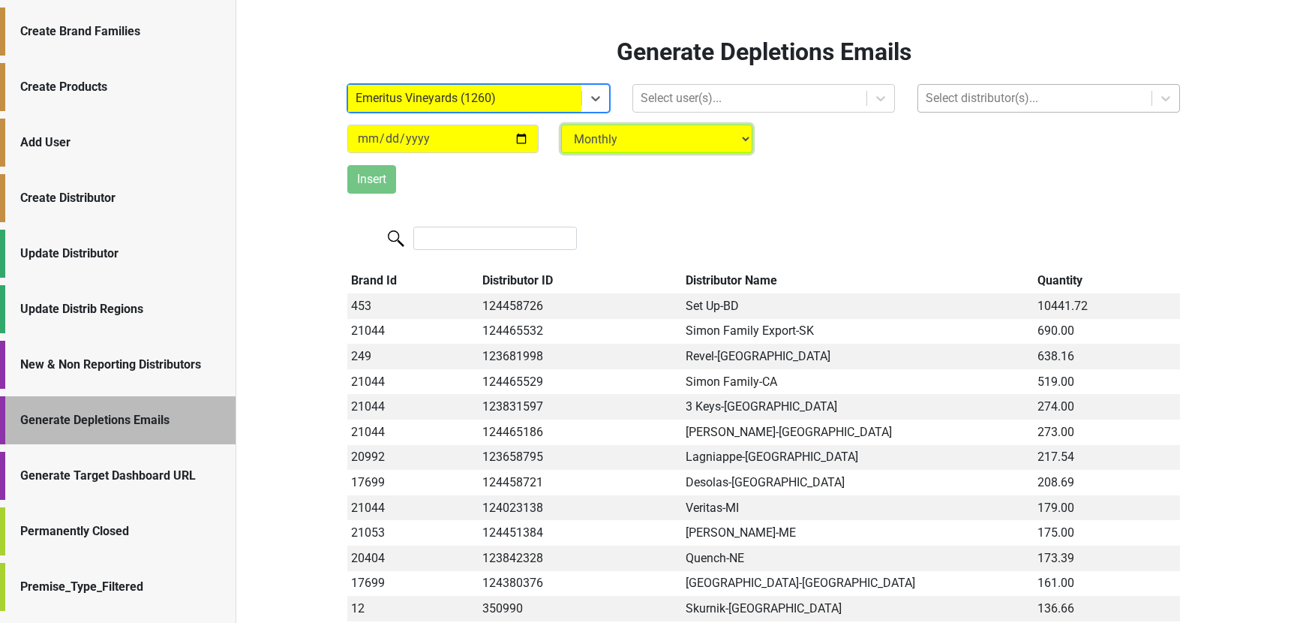
click at [566, 138] on select "Monthly Quarterly" at bounding box center [656, 139] width 191 height 29
select select "quarterly"
click at [561, 125] on select "Monthly Quarterly" at bounding box center [656, 139] width 191 height 29
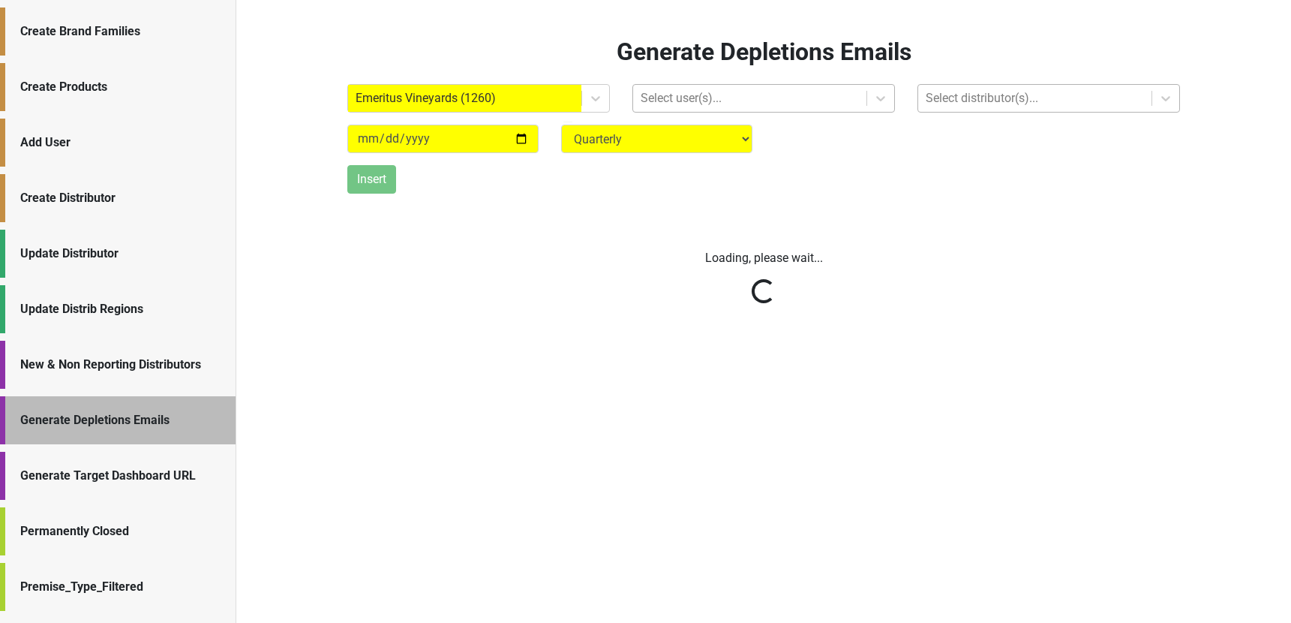
click at [656, 93] on div at bounding box center [750, 98] width 218 height 21
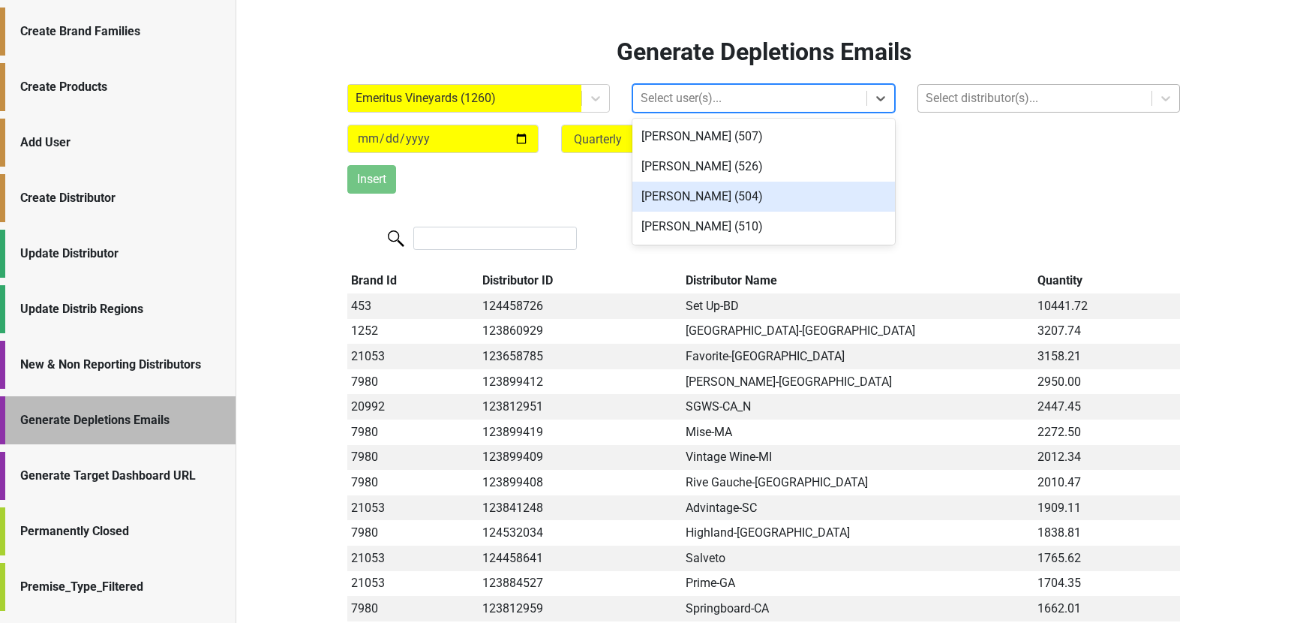
click at [669, 198] on div "[PERSON_NAME] (504)" at bounding box center [763, 197] width 263 height 30
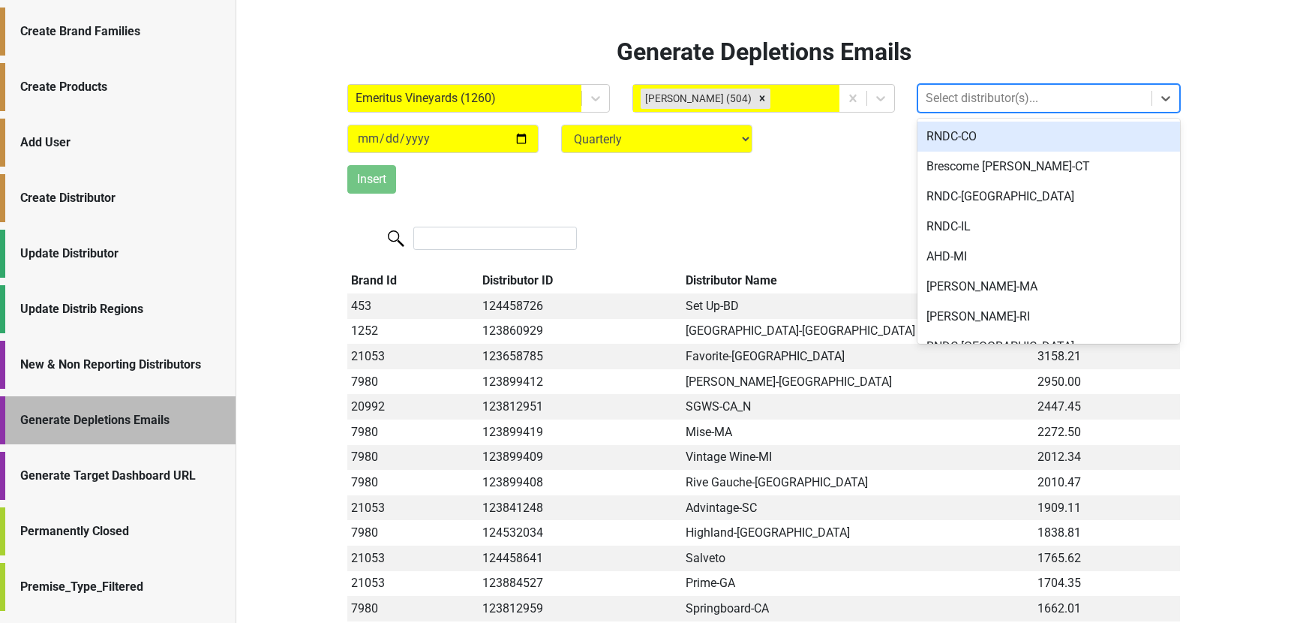
click at [953, 99] on div at bounding box center [1035, 98] width 218 height 21
